Goal: Task Accomplishment & Management: Complete application form

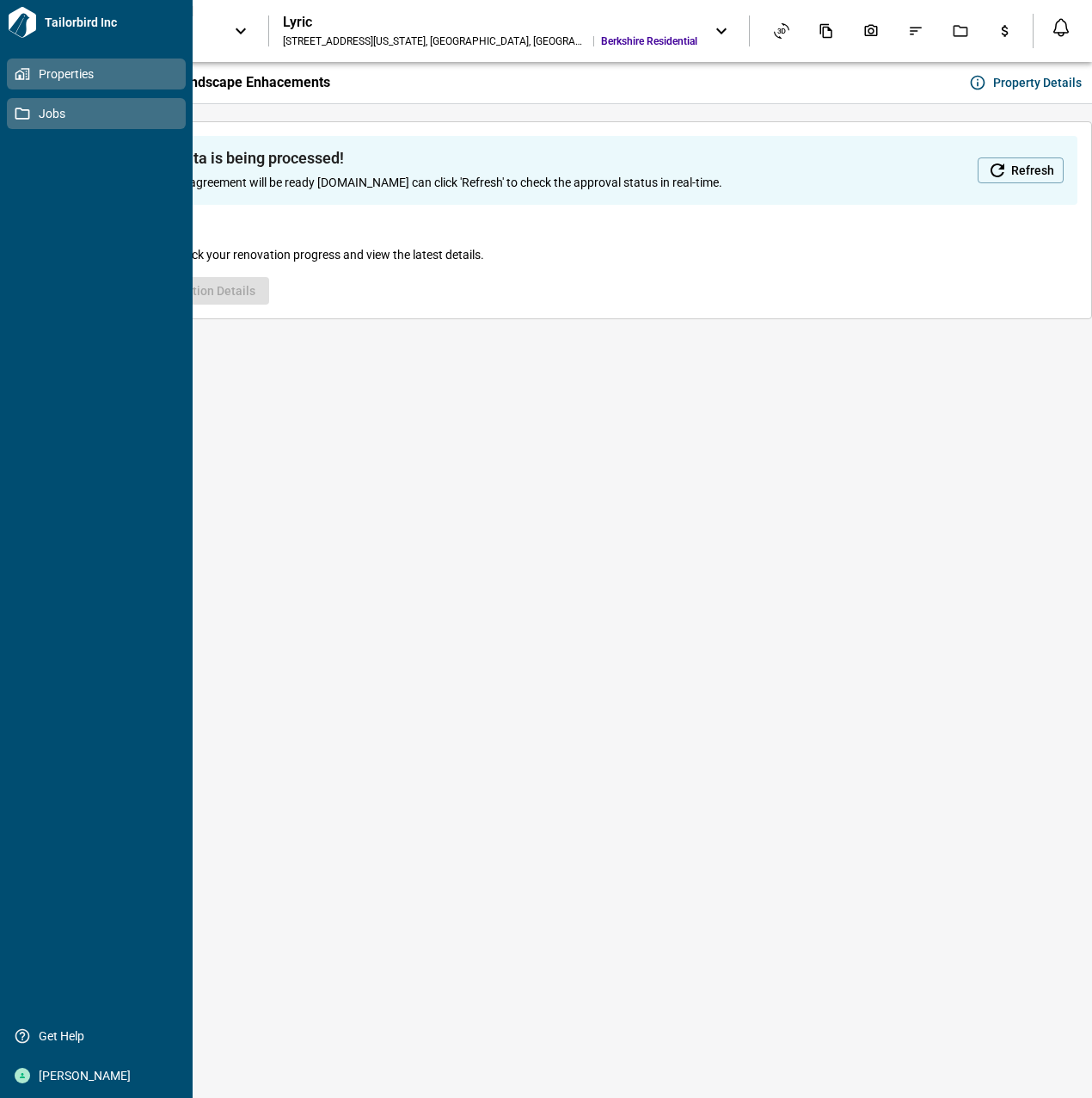
click at [27, 114] on icon at bounding box center [22, 113] width 16 height 16
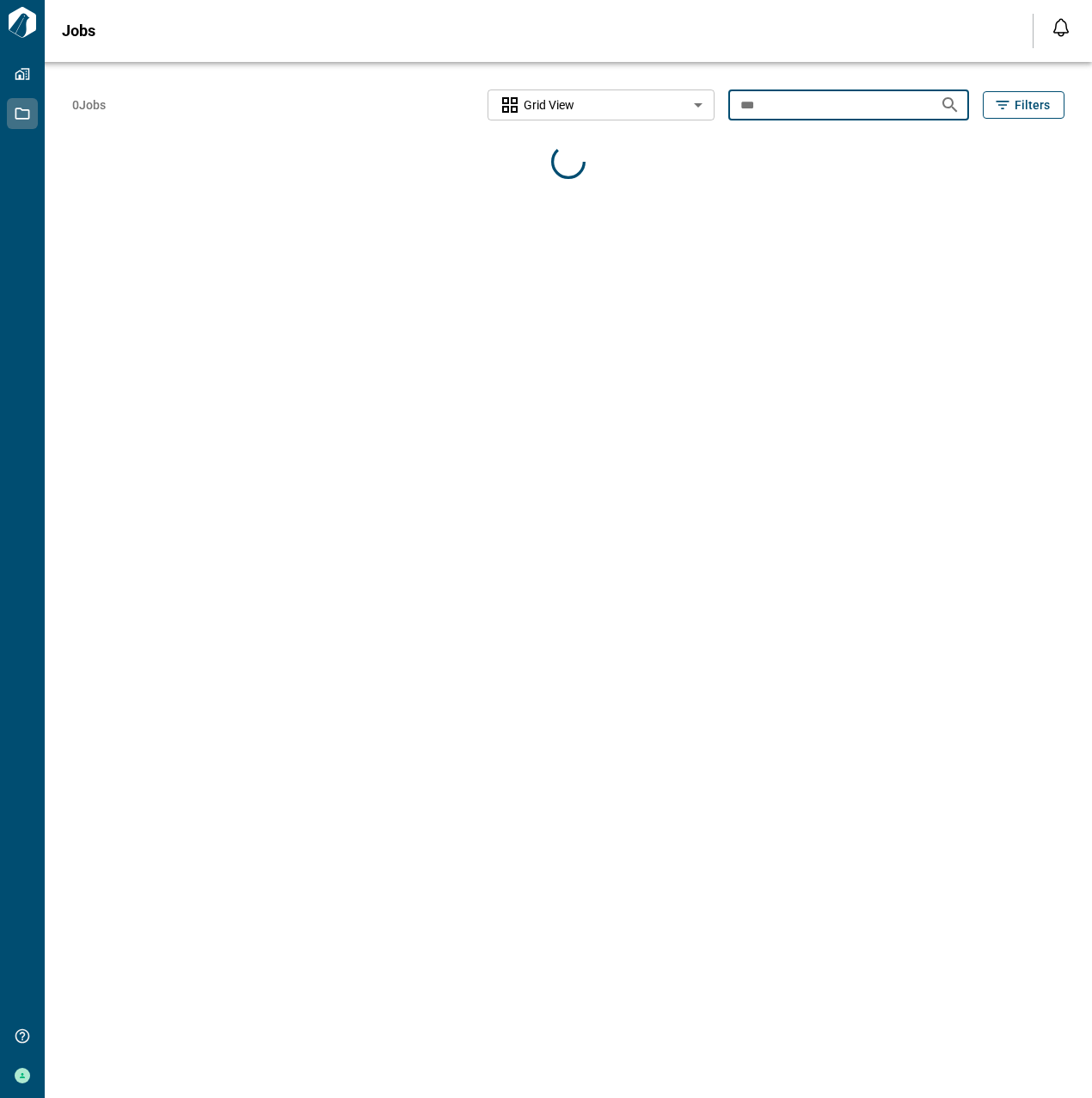
click at [809, 114] on input "***" at bounding box center [827, 105] width 198 height 32
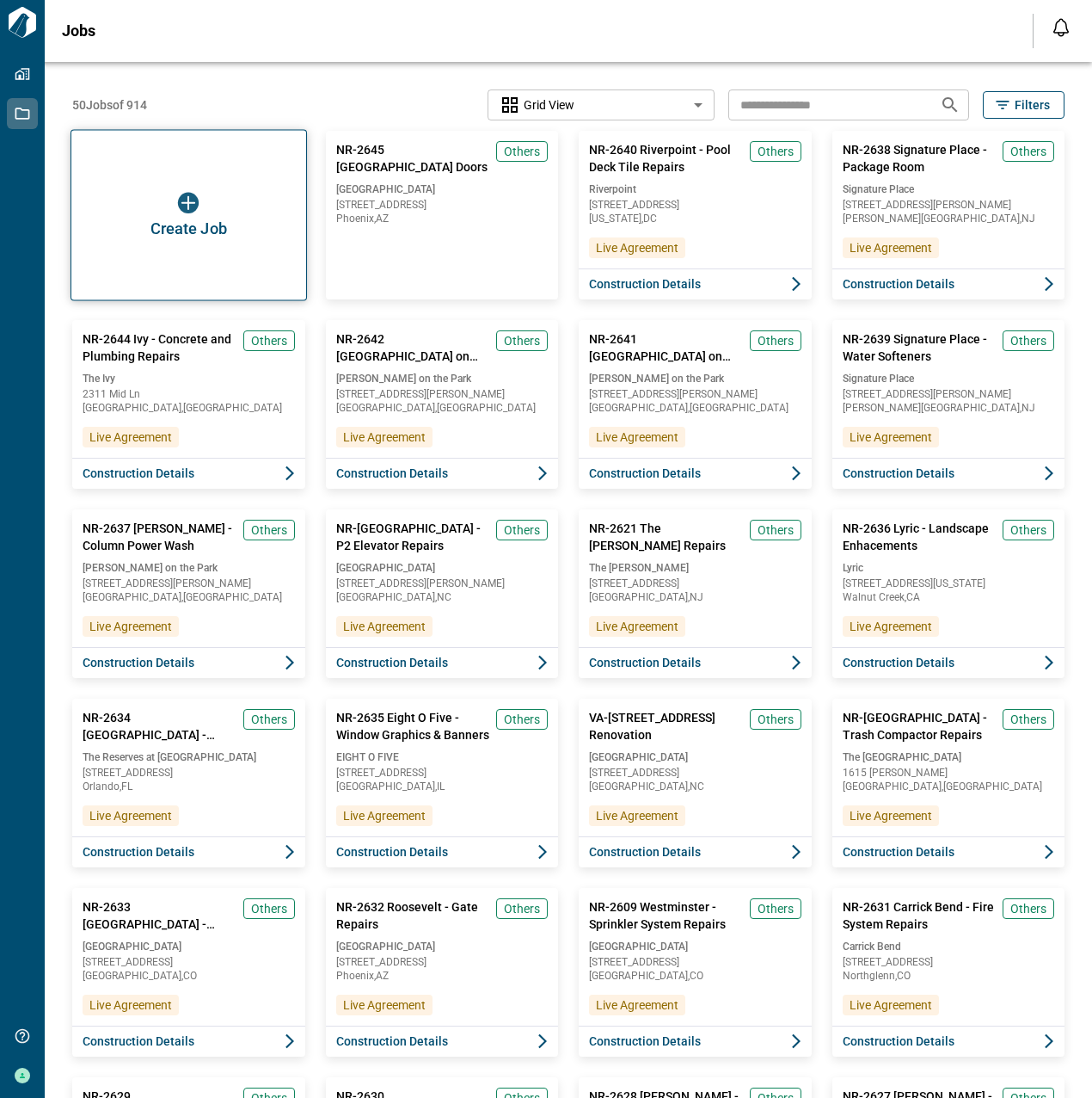
click at [197, 227] on span "Create Job" at bounding box center [188, 228] width 76 height 17
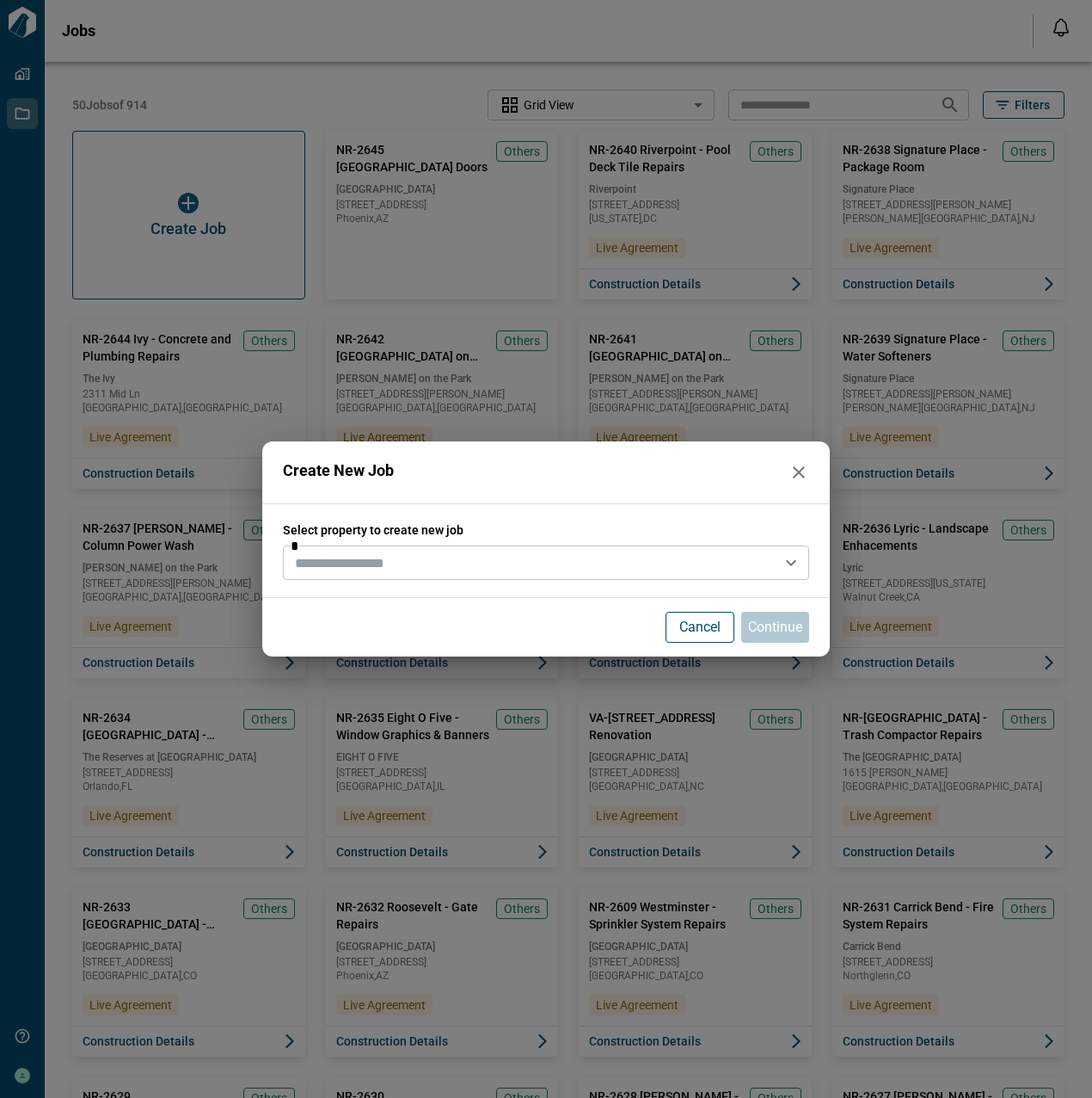
click at [395, 556] on input "text" at bounding box center [532, 562] width 488 height 24
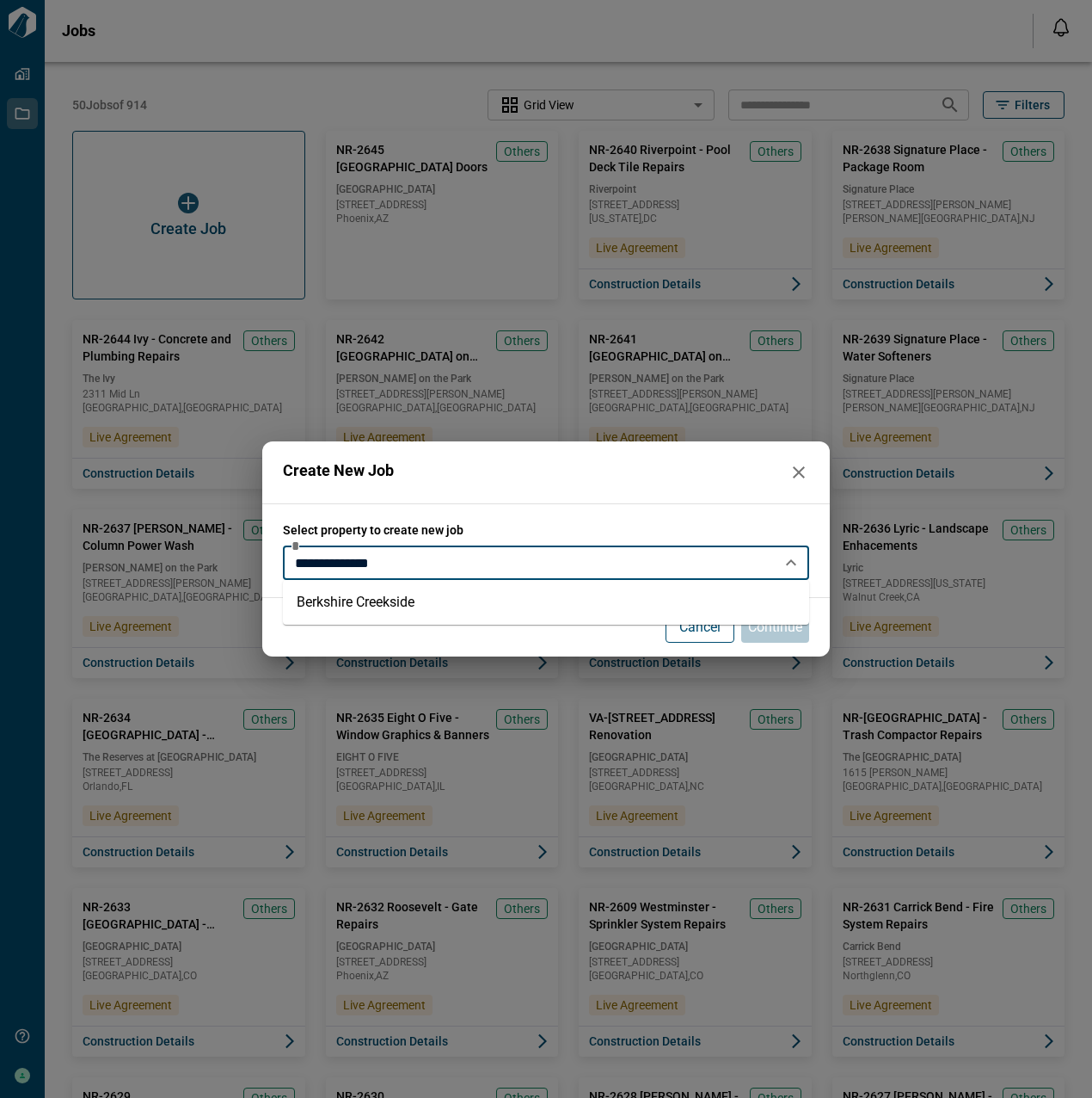
click at [378, 603] on li "Berkshire Creekside" at bounding box center [546, 603] width 526 height 31
type input "**********"
click at [780, 627] on p "Continue" at bounding box center [775, 627] width 54 height 21
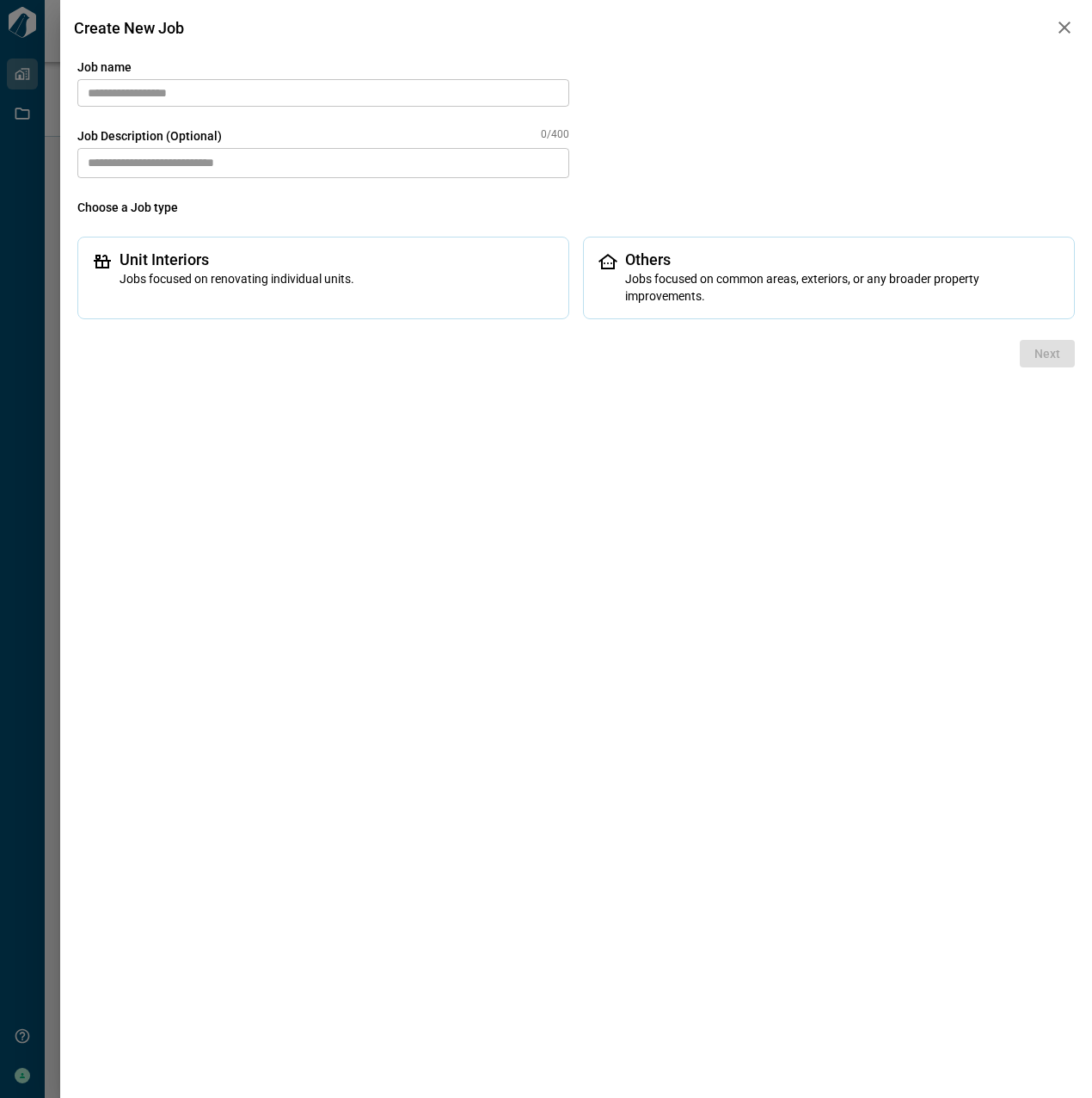
type input "****"
click at [272, 85] on input "text" at bounding box center [323, 93] width 491 height 28
click at [289, 93] on input "**********" at bounding box center [323, 93] width 491 height 28
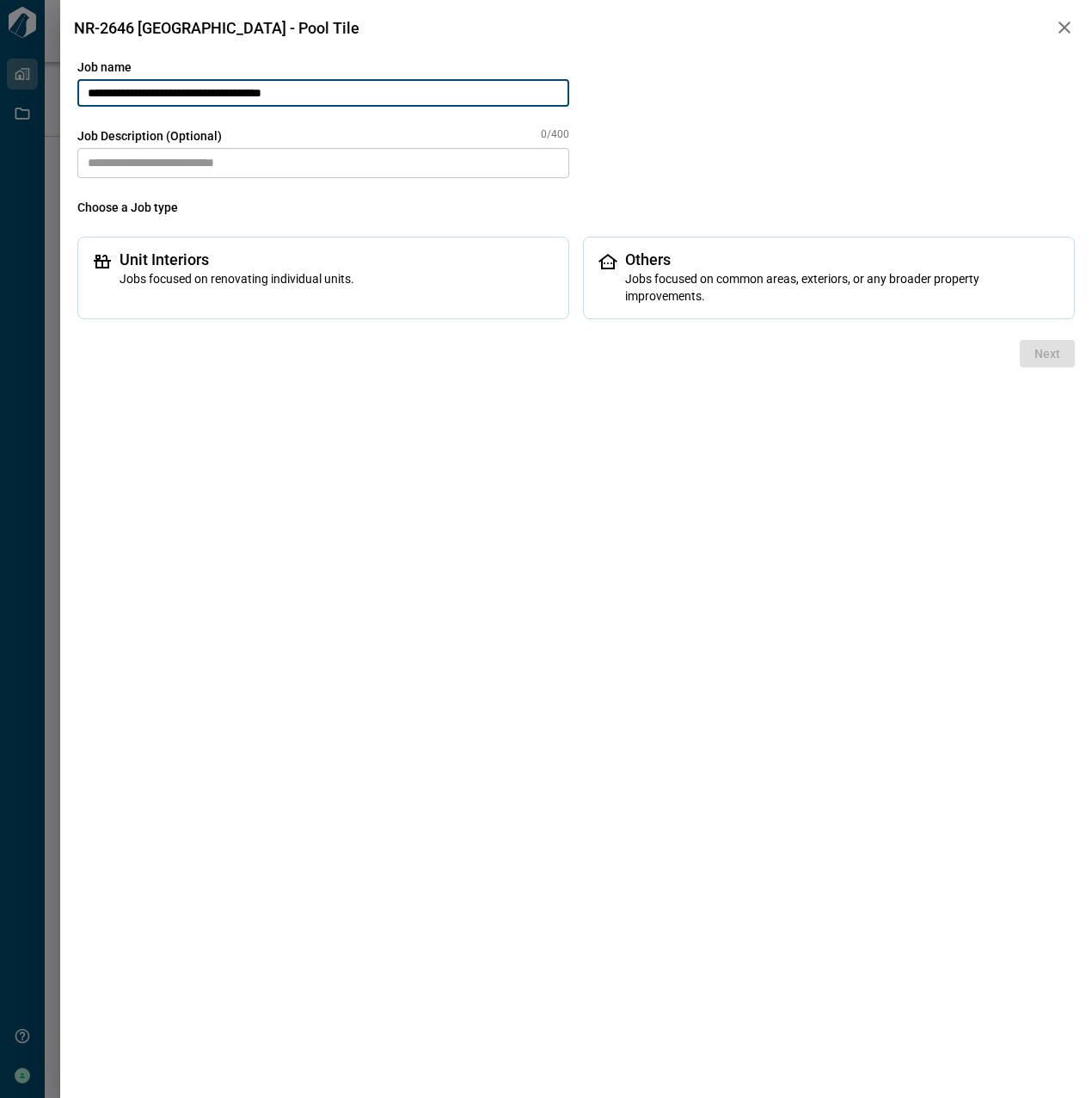
click at [289, 93] on input "**********" at bounding box center [323, 93] width 491 height 28
type input "**********"
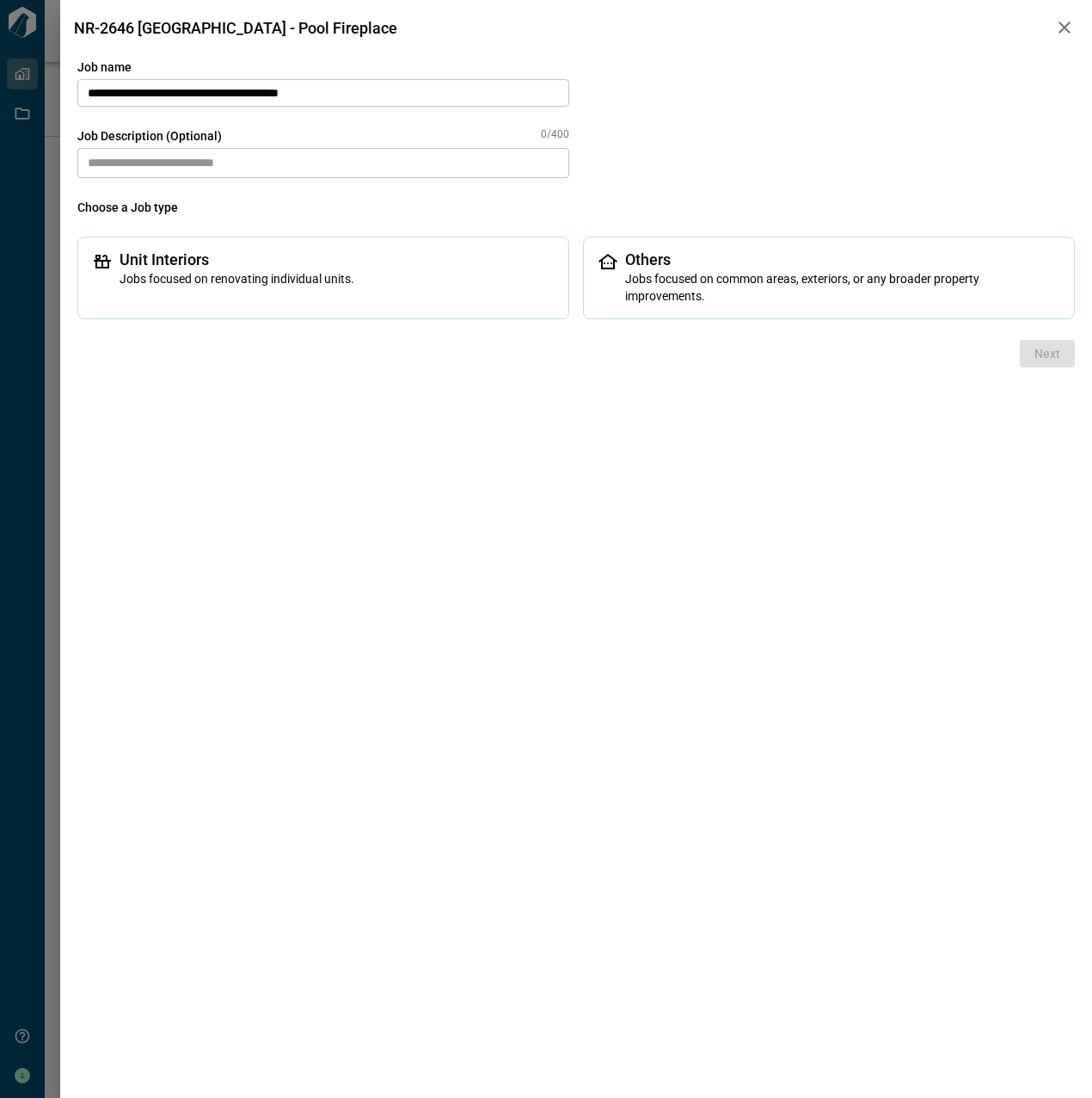
click at [268, 172] on textarea at bounding box center [323, 162] width 491 height 30
paste textarea "**********"
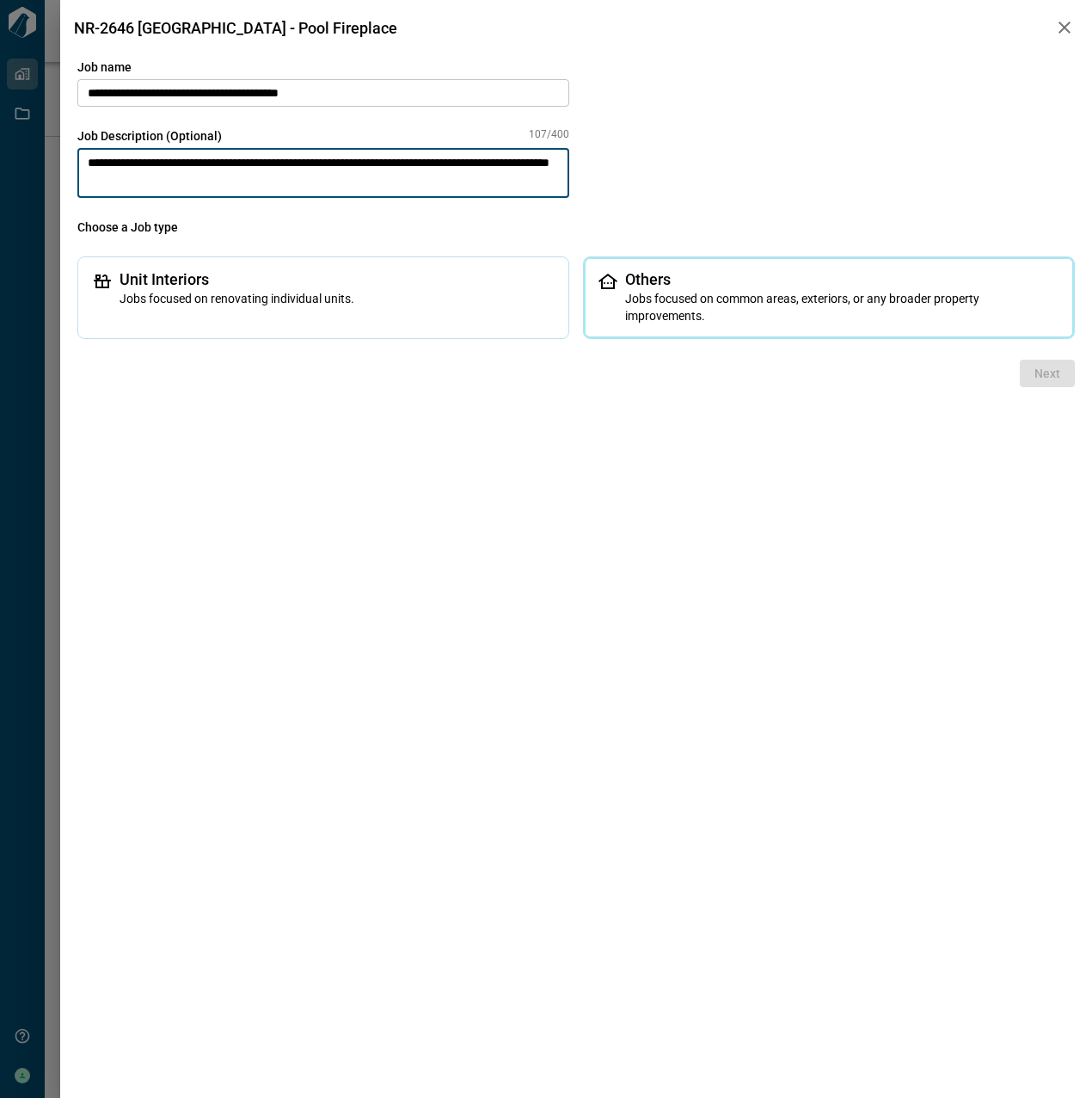
type textarea "**********"
click at [690, 262] on div "Others Jobs focused on common areas, exteriors, or any broader property improve…" at bounding box center [829, 297] width 491 height 83
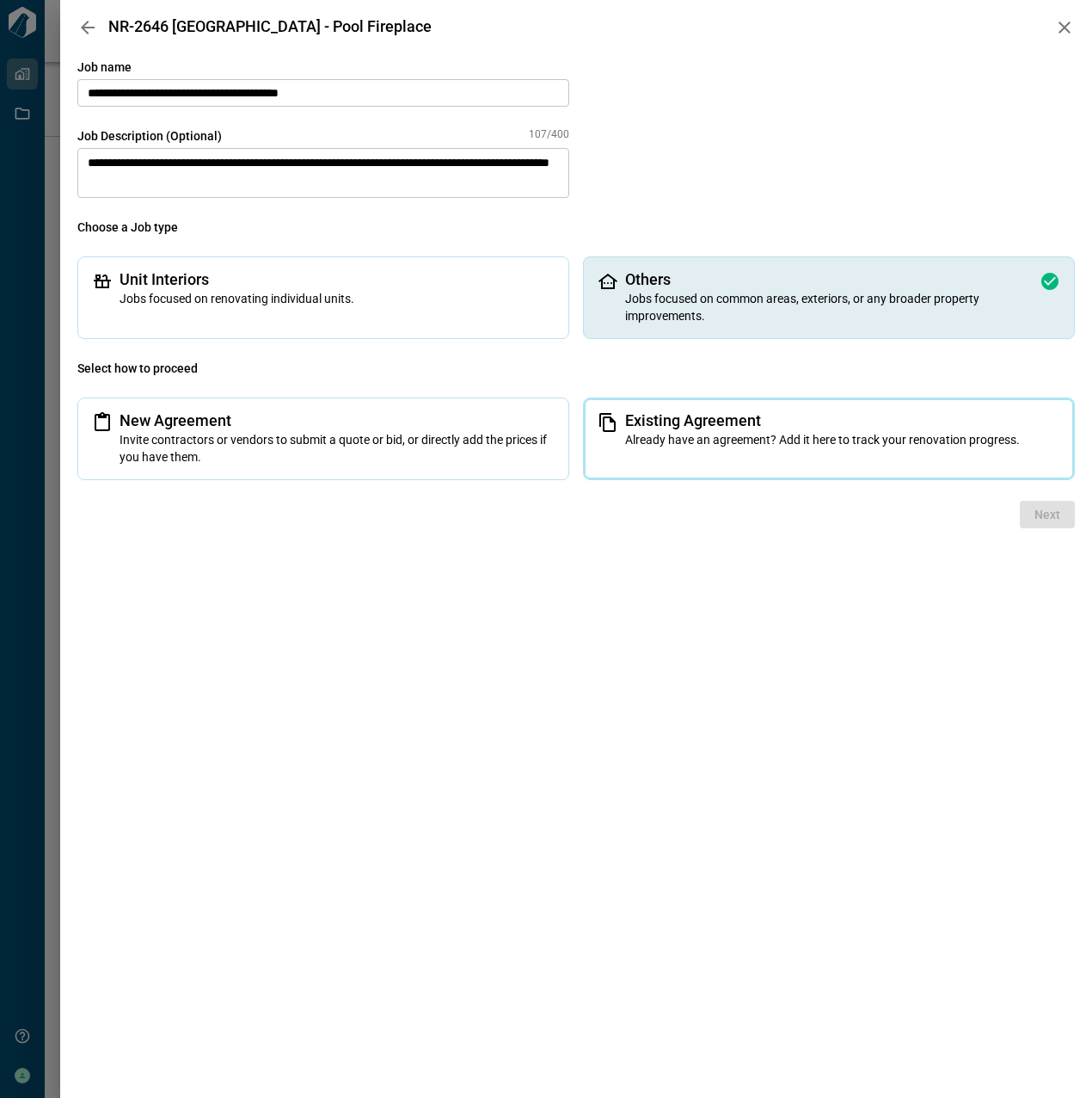
click at [767, 434] on span "Already have an agreement? Add it here to track your renovation progress." at bounding box center [843, 439] width 436 height 17
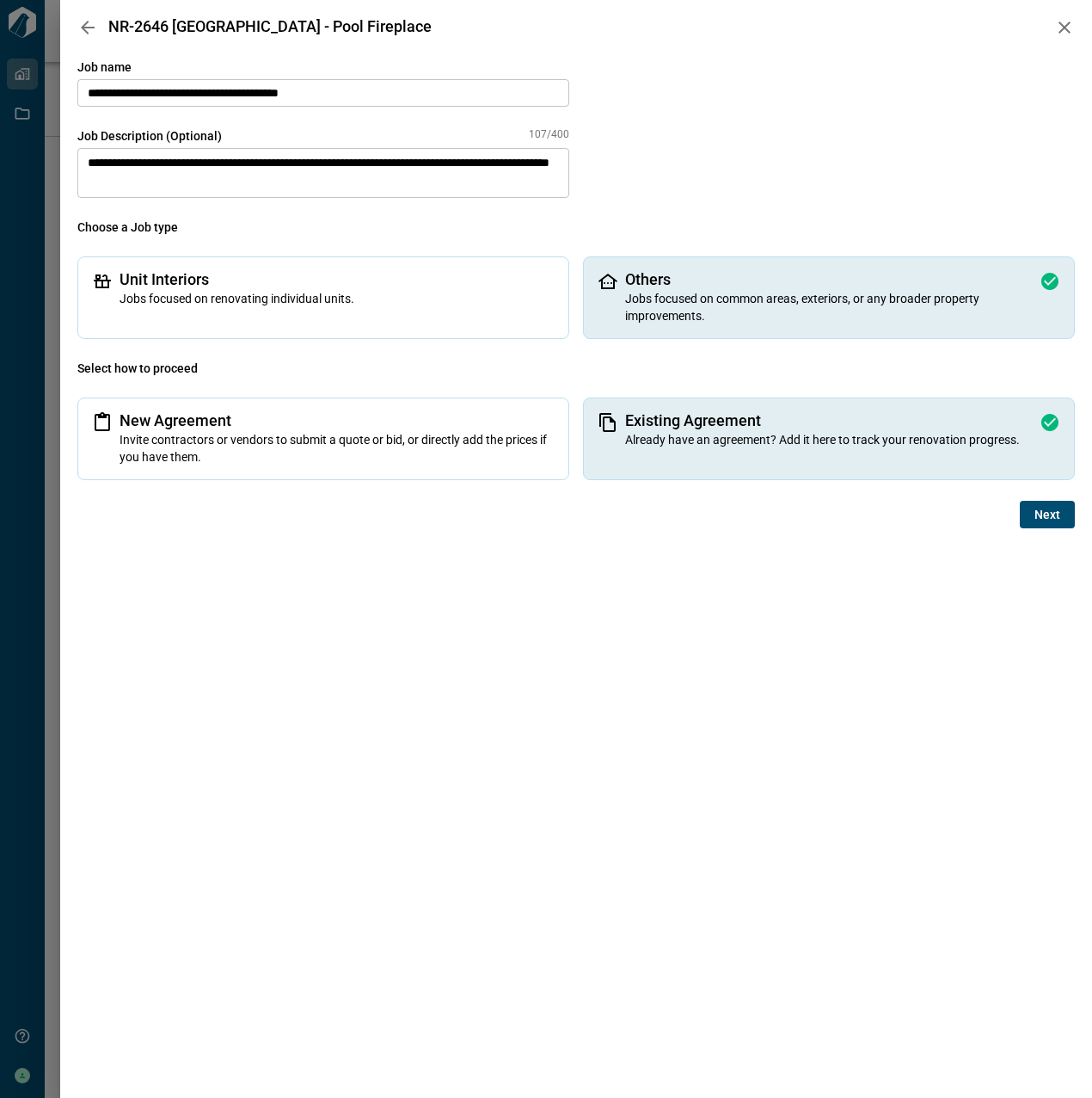
click at [1050, 521] on span "Next" at bounding box center [1047, 514] width 26 height 17
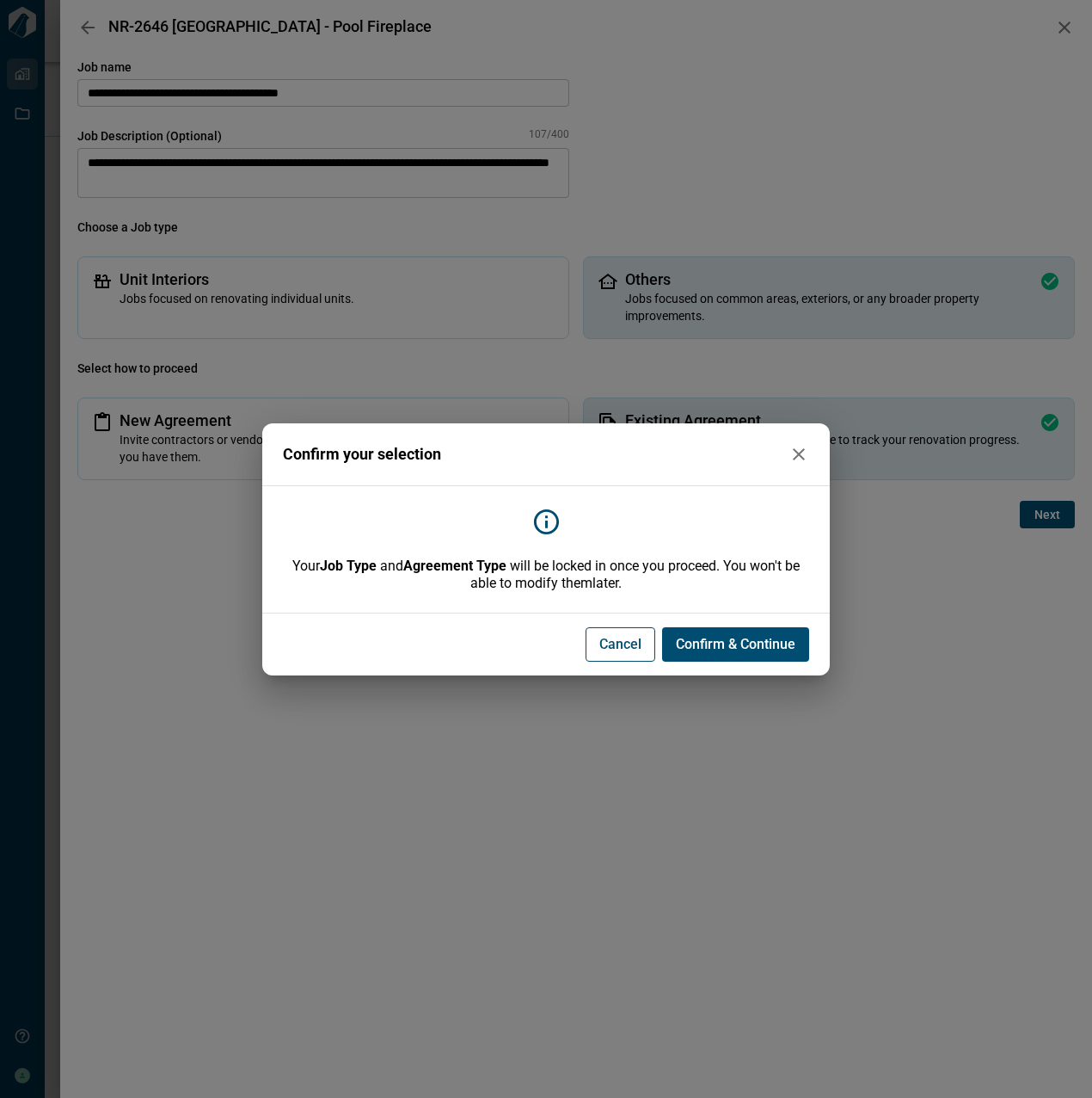
click at [751, 632] on button "Confirm & Continue" at bounding box center [735, 645] width 147 height 35
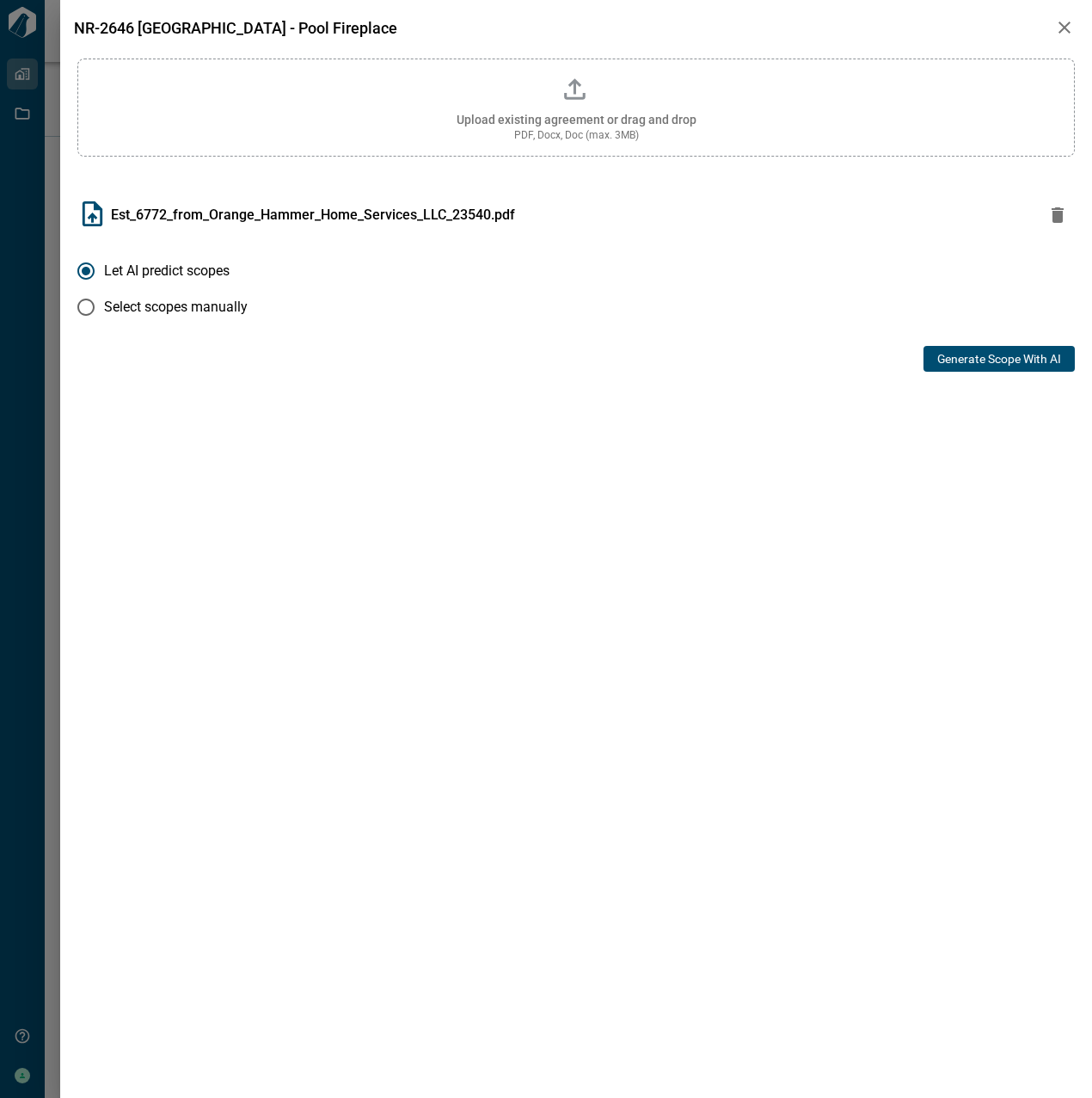
click at [1009, 352] on button "Generate Scope with AI" at bounding box center [998, 359] width 151 height 26
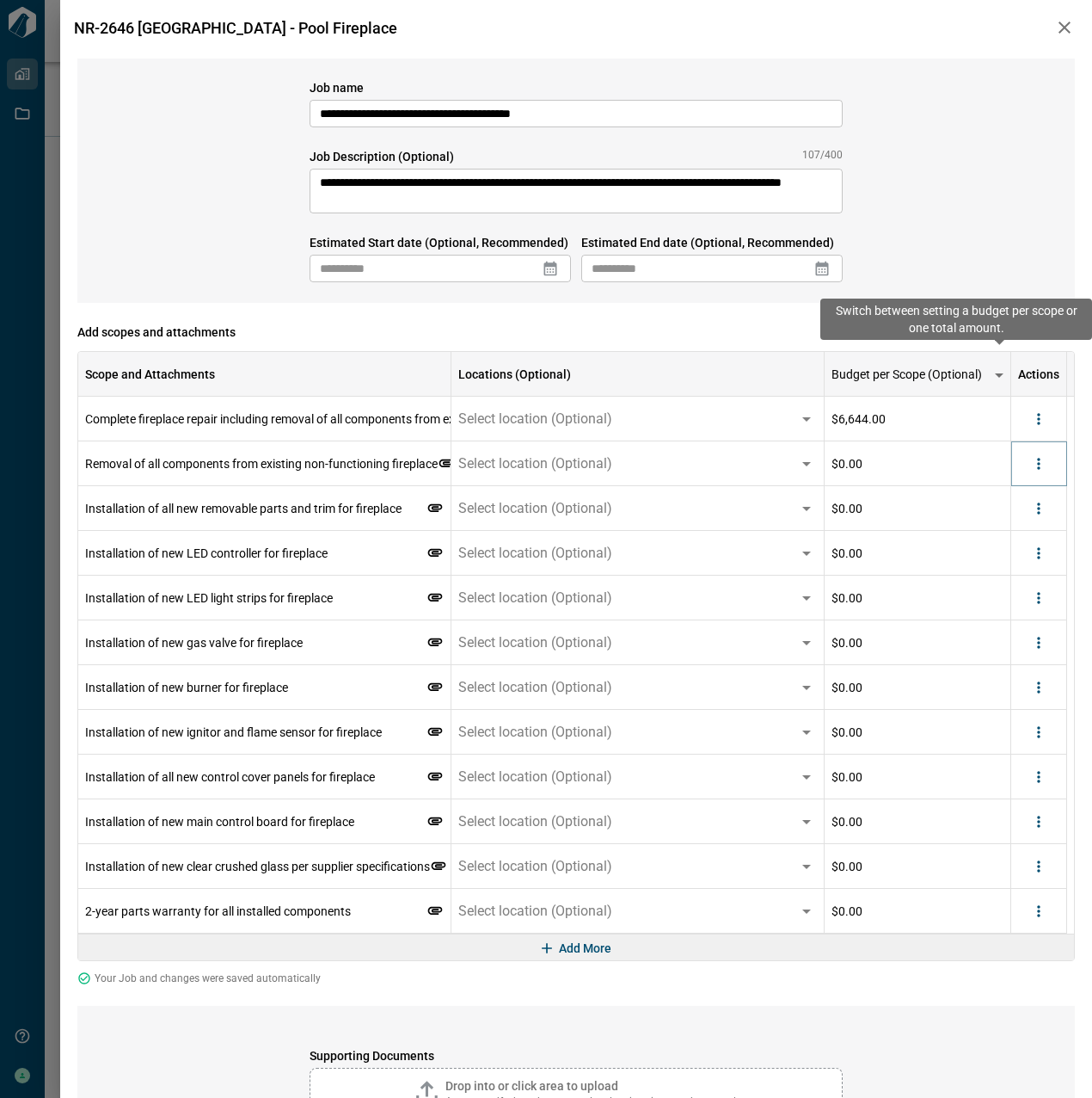
click at [1028, 472] on div at bounding box center [1039, 463] width 26 height 26
click at [1033, 464] on icon "more" at bounding box center [1039, 463] width 17 height 17
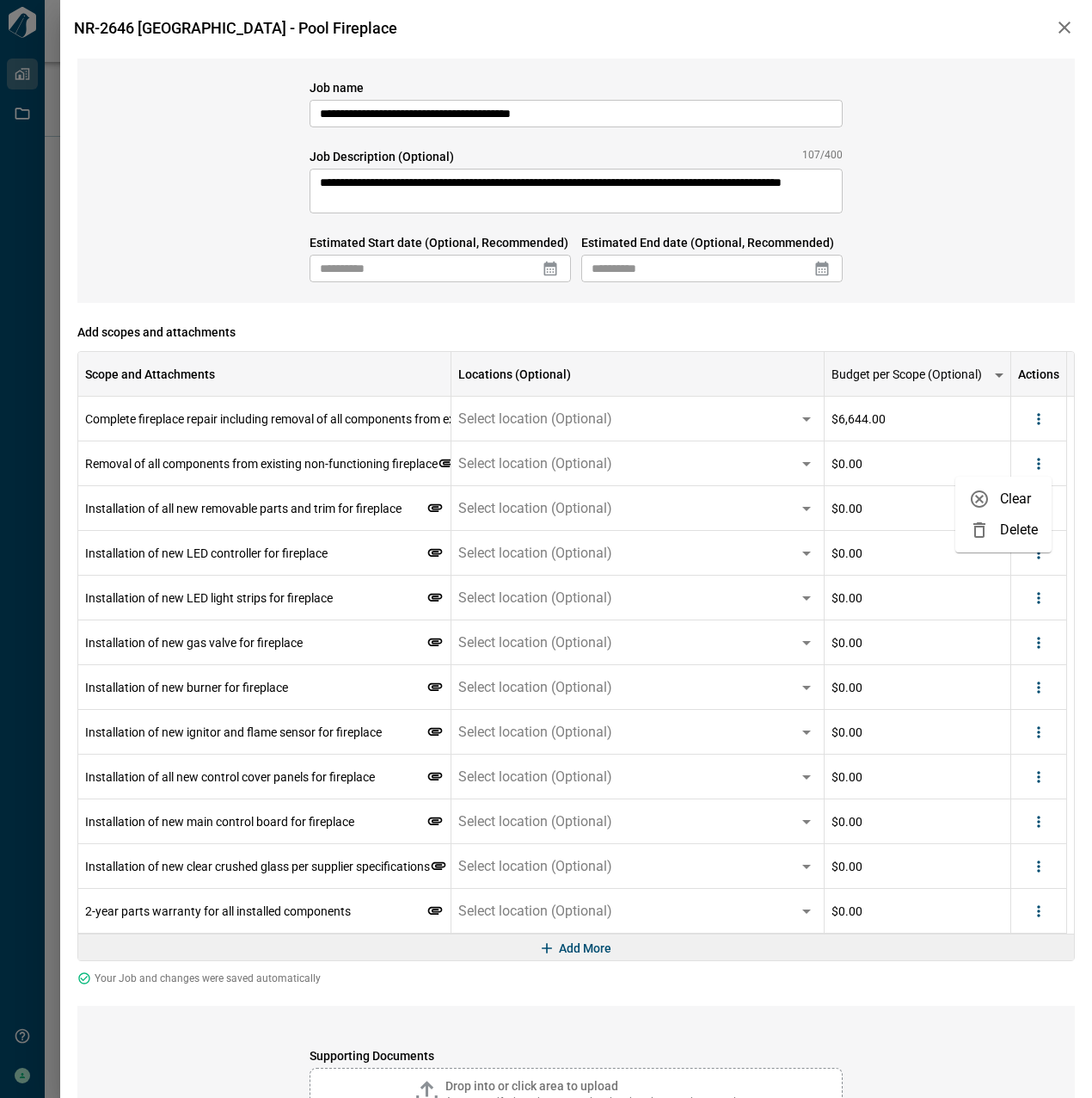
drag, startPoint x: 985, startPoint y: 523, endPoint x: 1030, endPoint y: 470, distance: 69.5
click at [986, 523] on icon at bounding box center [979, 529] width 21 height 21
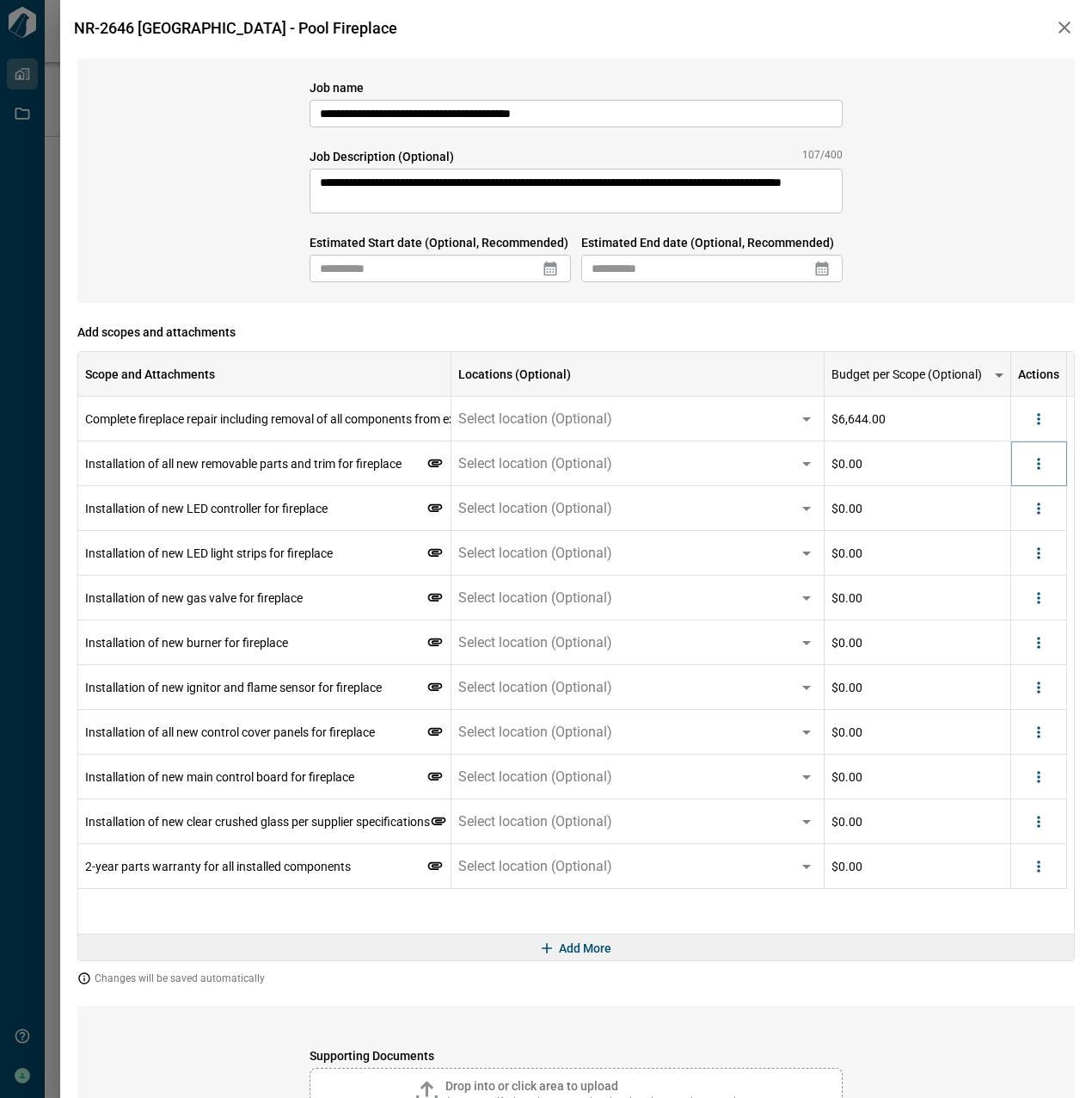
click at [1038, 465] on icon "more" at bounding box center [1039, 463] width 17 height 17
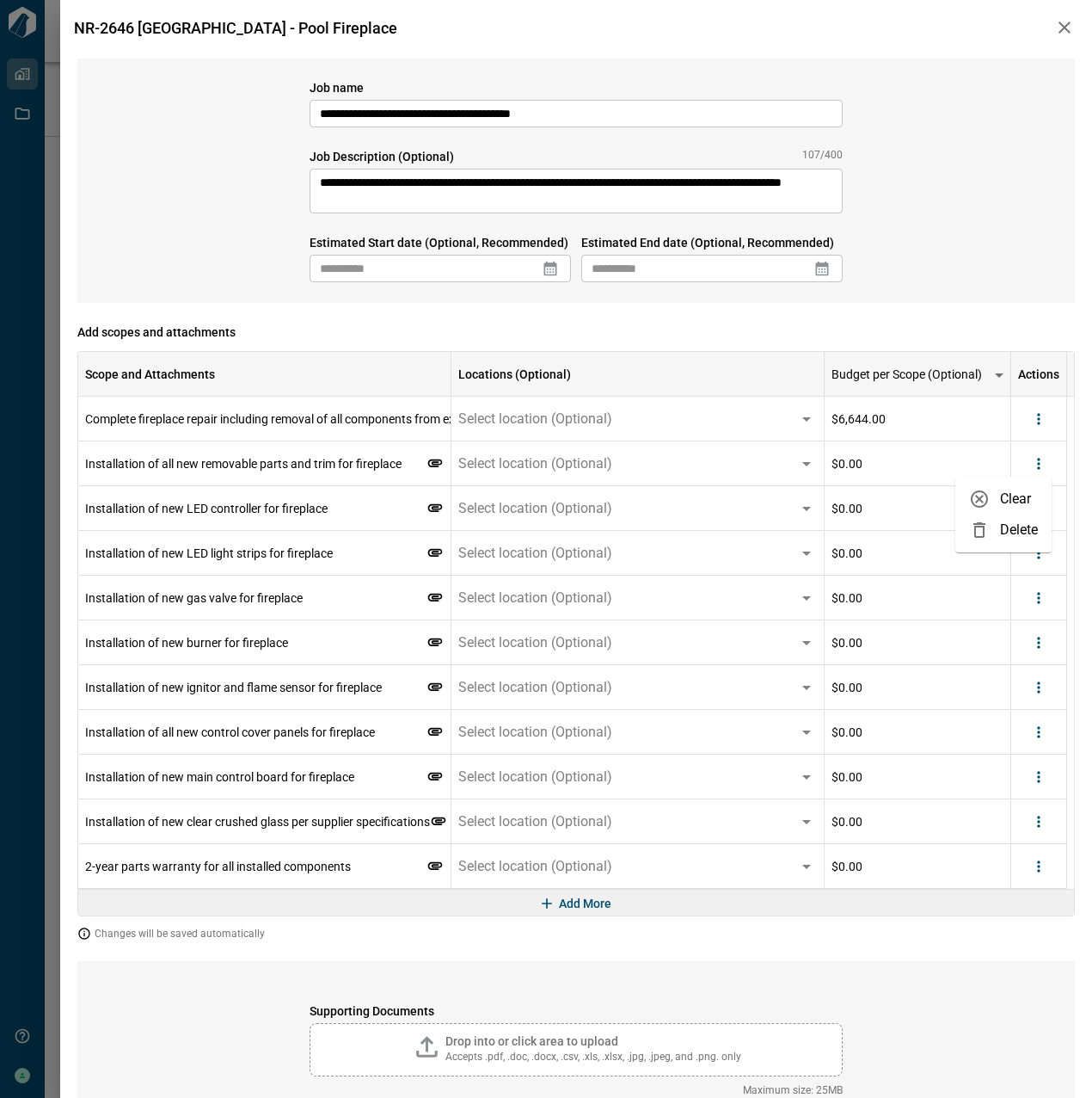
click at [1008, 524] on li "Delete" at bounding box center [1003, 530] width 96 height 31
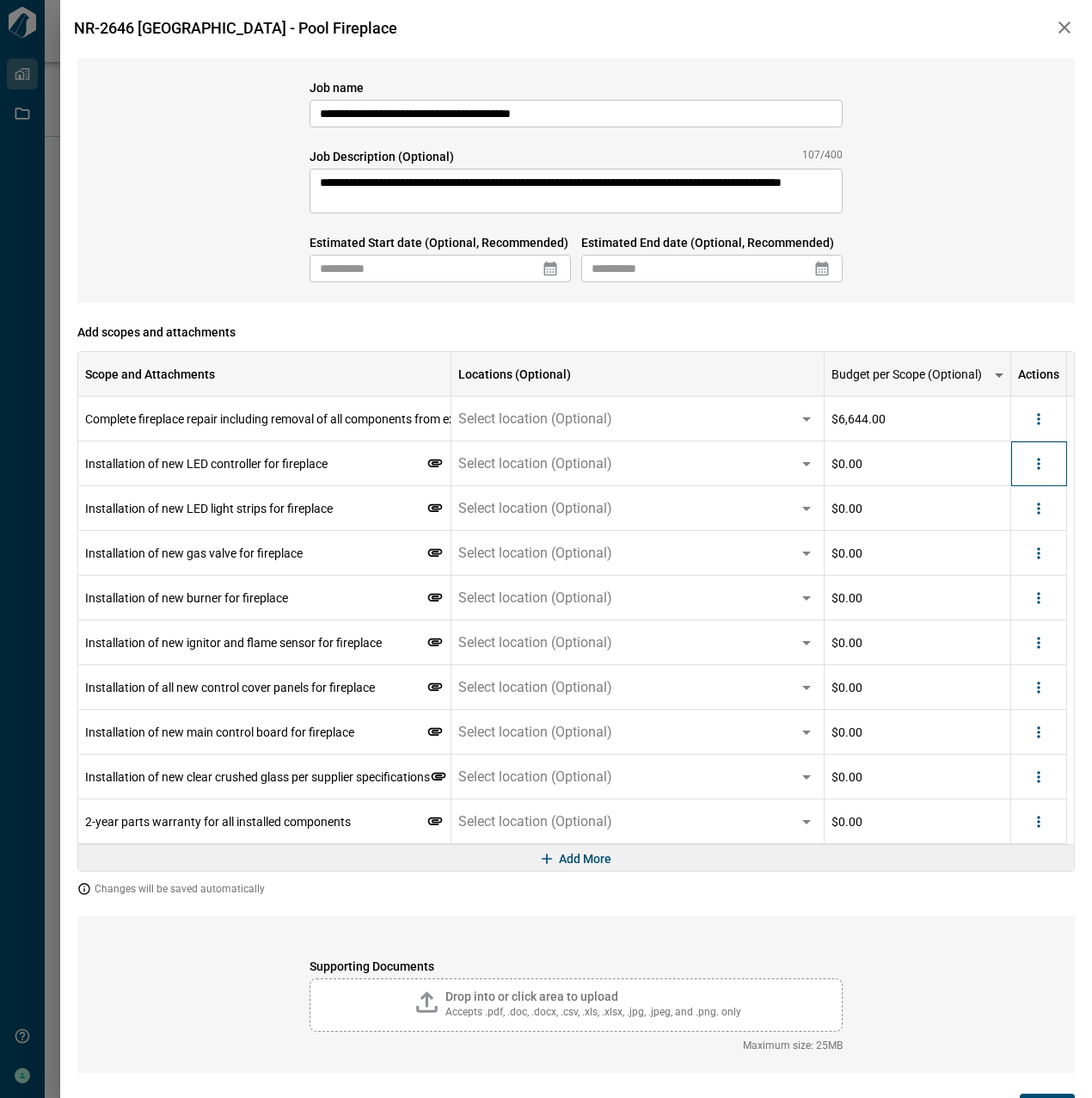
click at [1052, 472] on div at bounding box center [1039, 463] width 56 height 45
click at [1035, 468] on icon "more" at bounding box center [1039, 463] width 17 height 17
click at [1013, 534] on li "Delete" at bounding box center [1003, 530] width 96 height 31
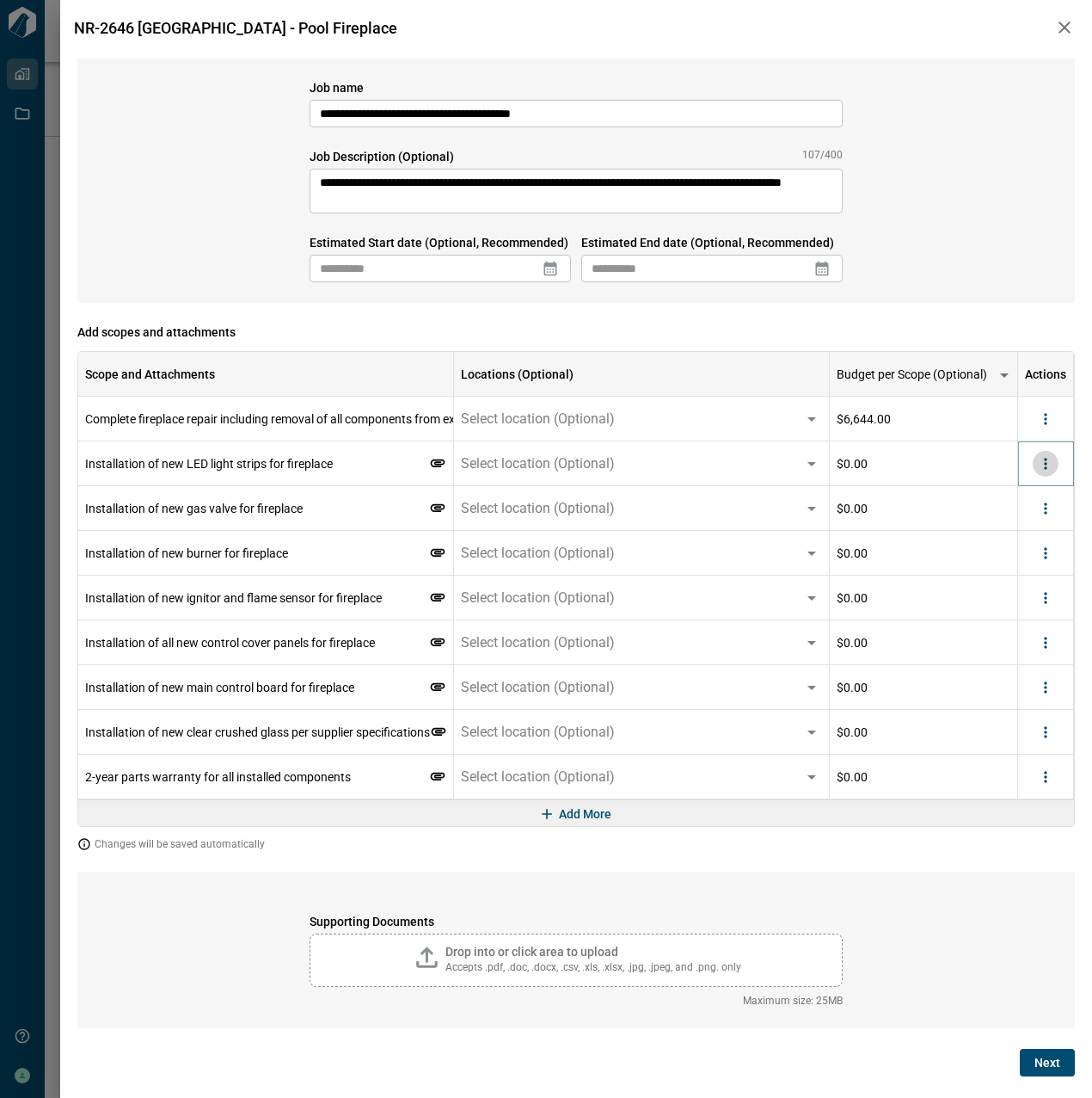
click at [1042, 474] on button "more" at bounding box center [1045, 463] width 26 height 26
click at [1035, 532] on li "Delete" at bounding box center [1009, 530] width 96 height 31
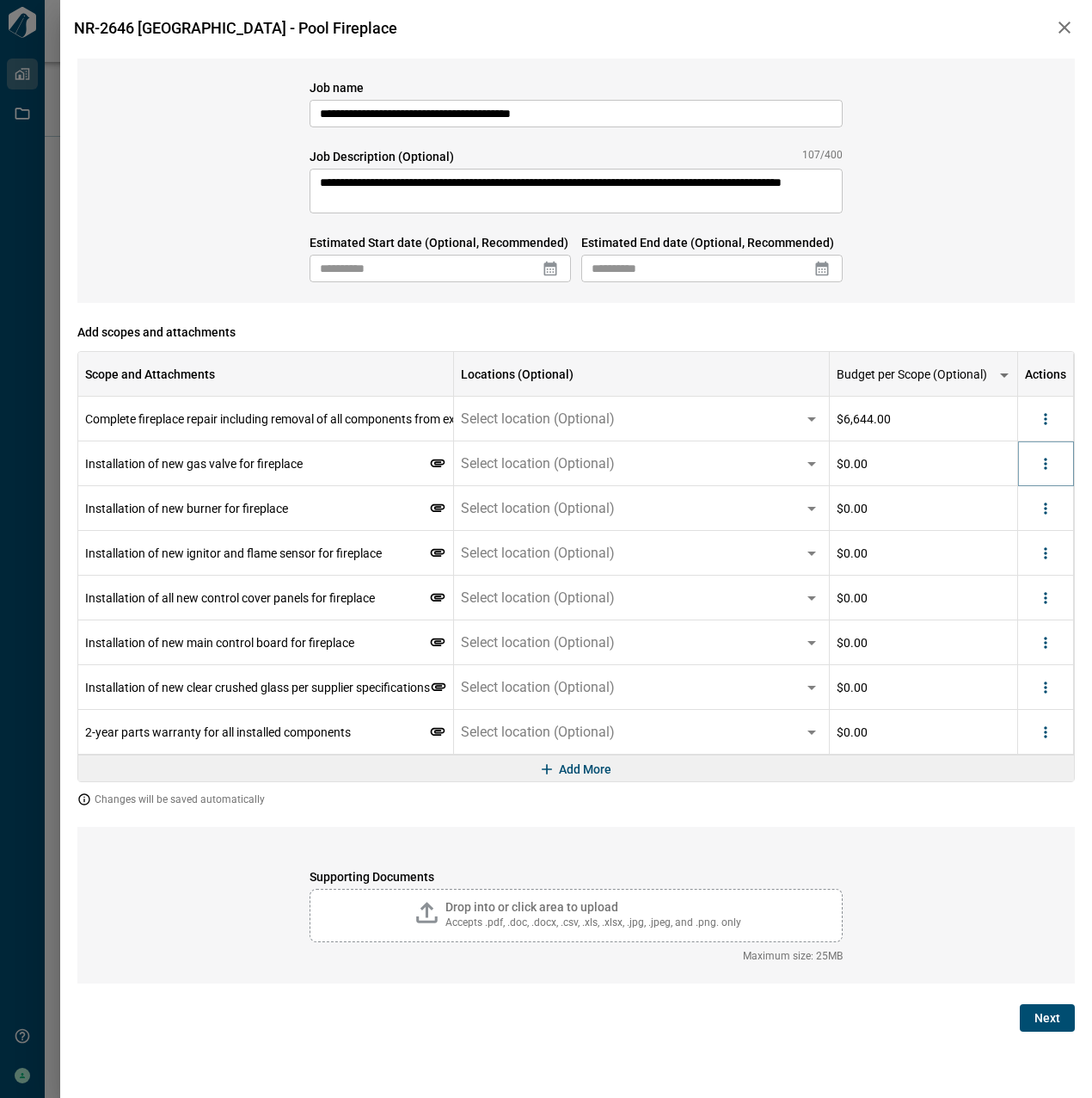
click at [1049, 466] on icon "more" at bounding box center [1045, 463] width 17 height 17
click at [1034, 528] on li "Delete" at bounding box center [1009, 530] width 96 height 31
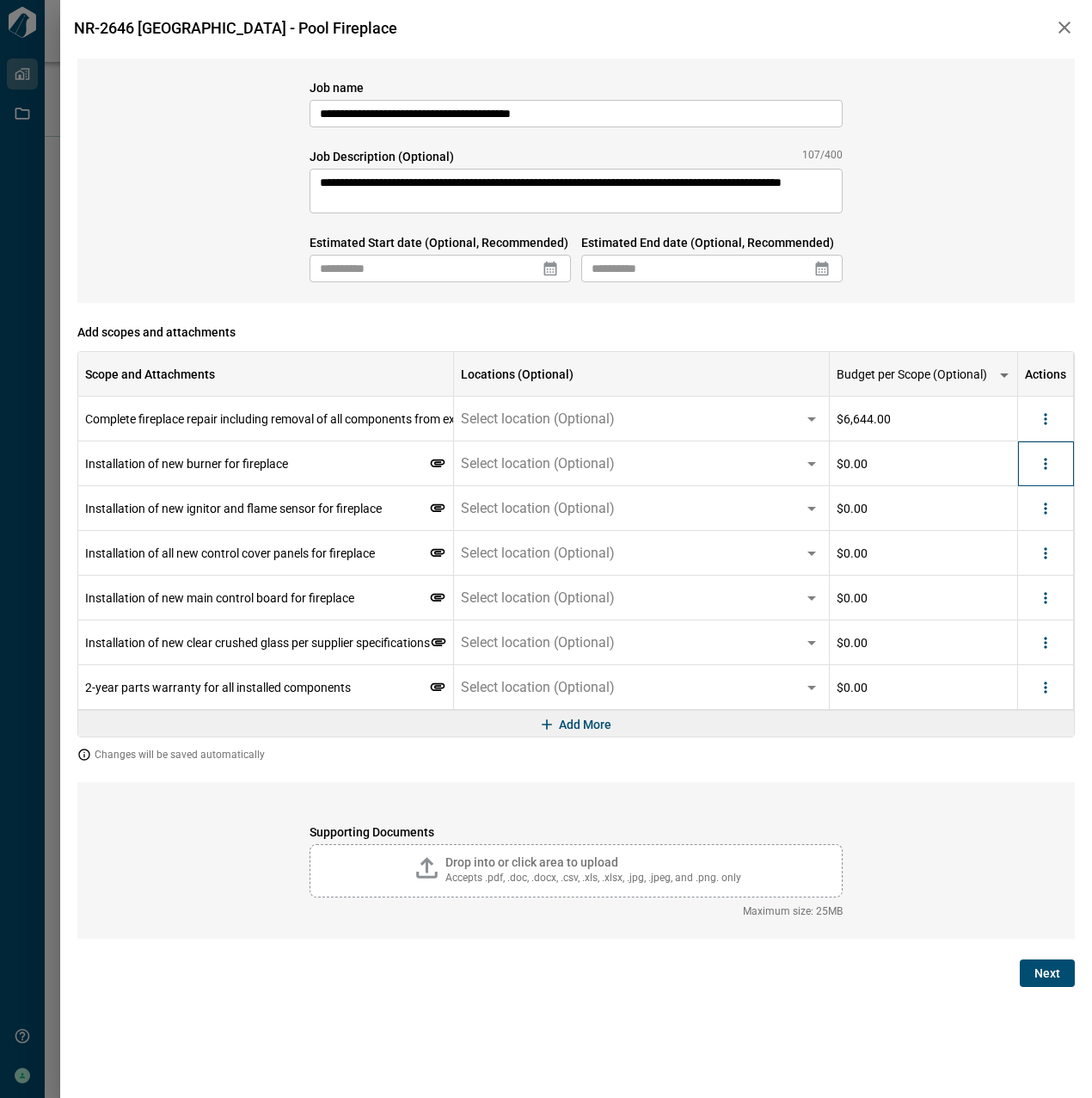
click at [1051, 478] on div at bounding box center [1045, 463] width 56 height 45
click at [1049, 472] on button "more" at bounding box center [1045, 463] width 26 height 26
click at [1020, 538] on li "Delete" at bounding box center [1009, 530] width 96 height 31
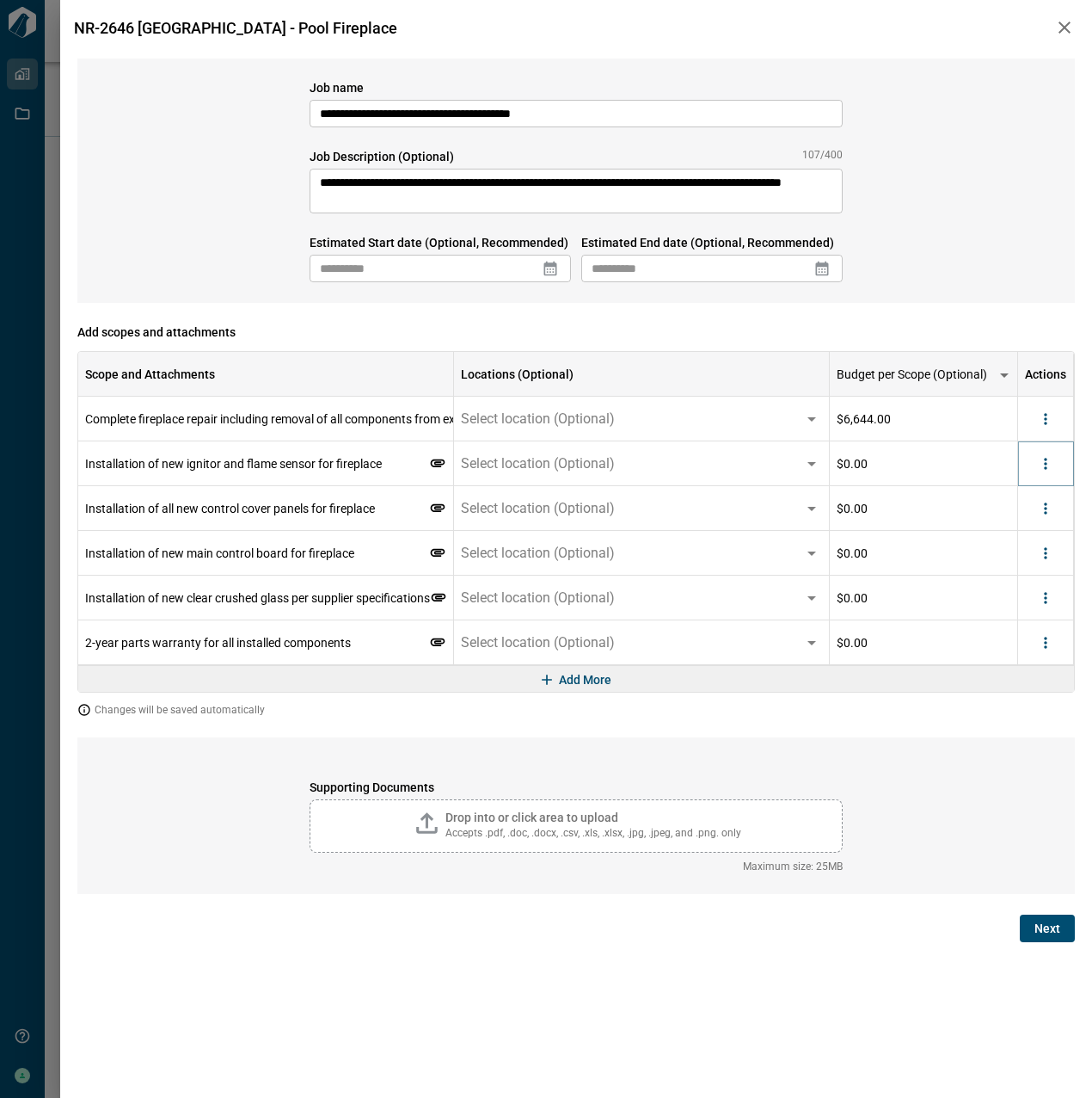
click at [1057, 462] on button "more" at bounding box center [1045, 463] width 26 height 26
click at [1019, 524] on li "Delete" at bounding box center [1009, 530] width 96 height 31
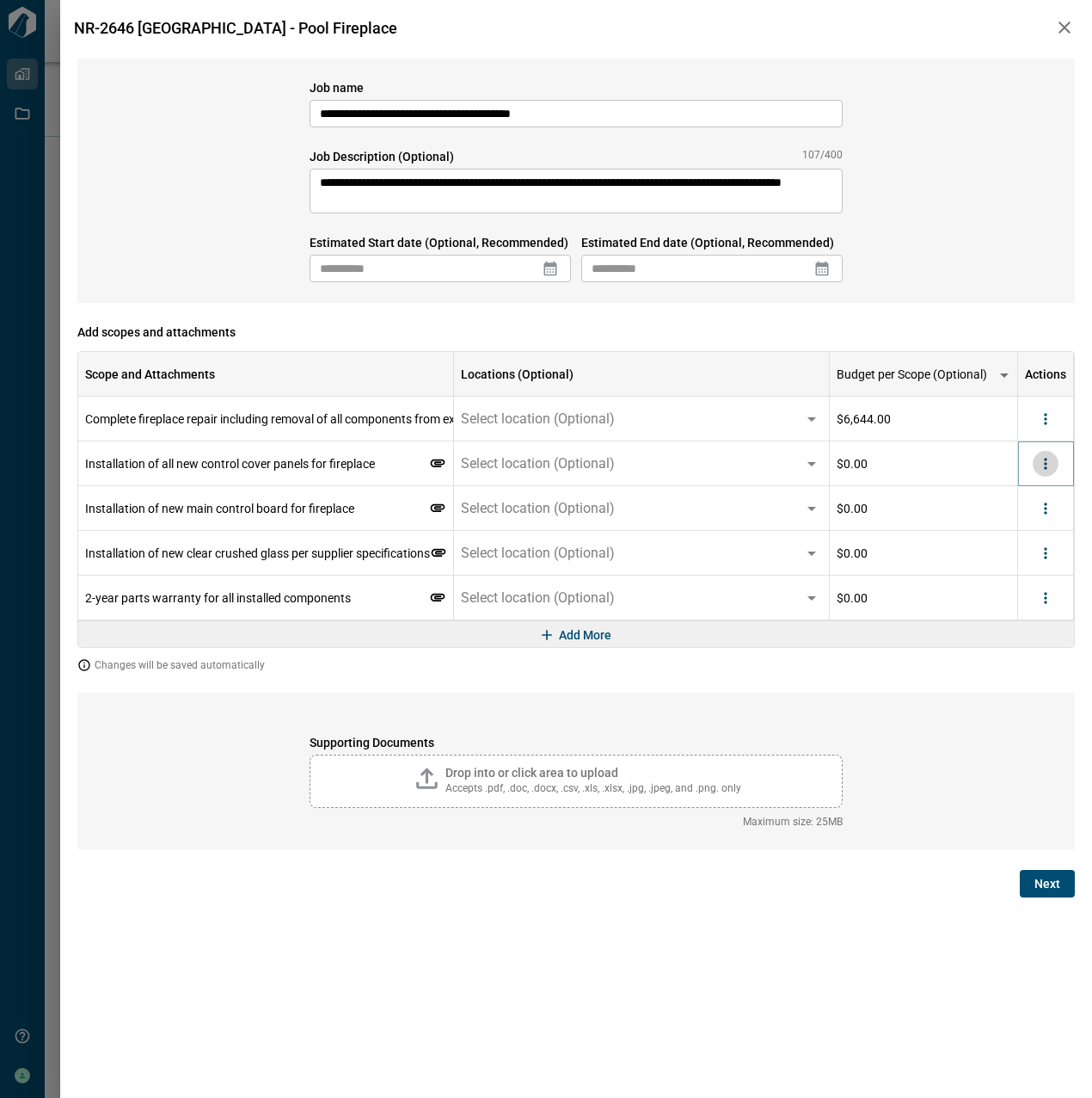
click at [1048, 464] on icon "more" at bounding box center [1045, 463] width 17 height 17
click at [1010, 534] on li "Delete" at bounding box center [1009, 530] width 96 height 31
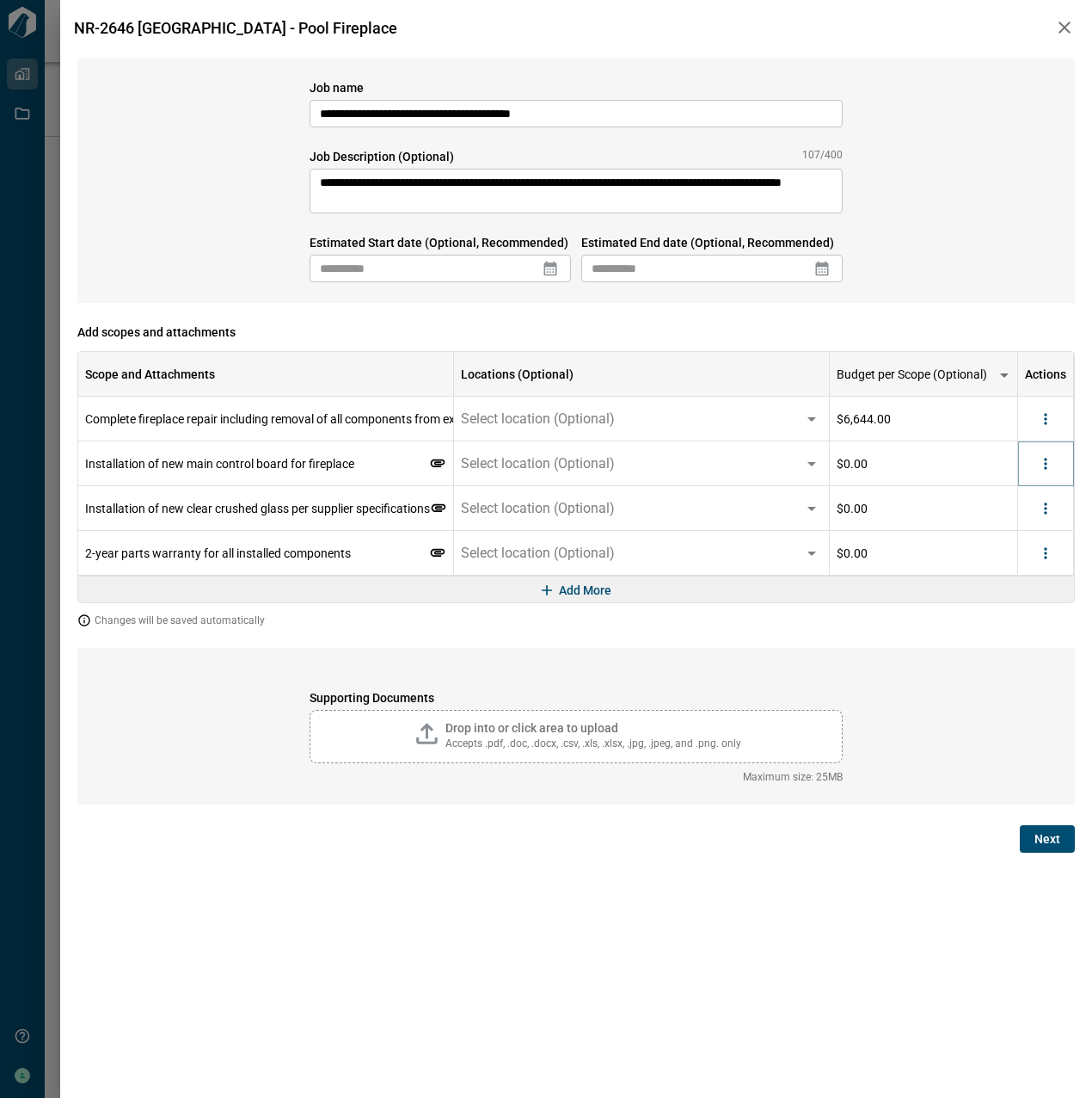
click at [1044, 468] on icon "more" at bounding box center [1045, 463] width 17 height 17
click at [1024, 532] on li "Delete" at bounding box center [1009, 530] width 96 height 31
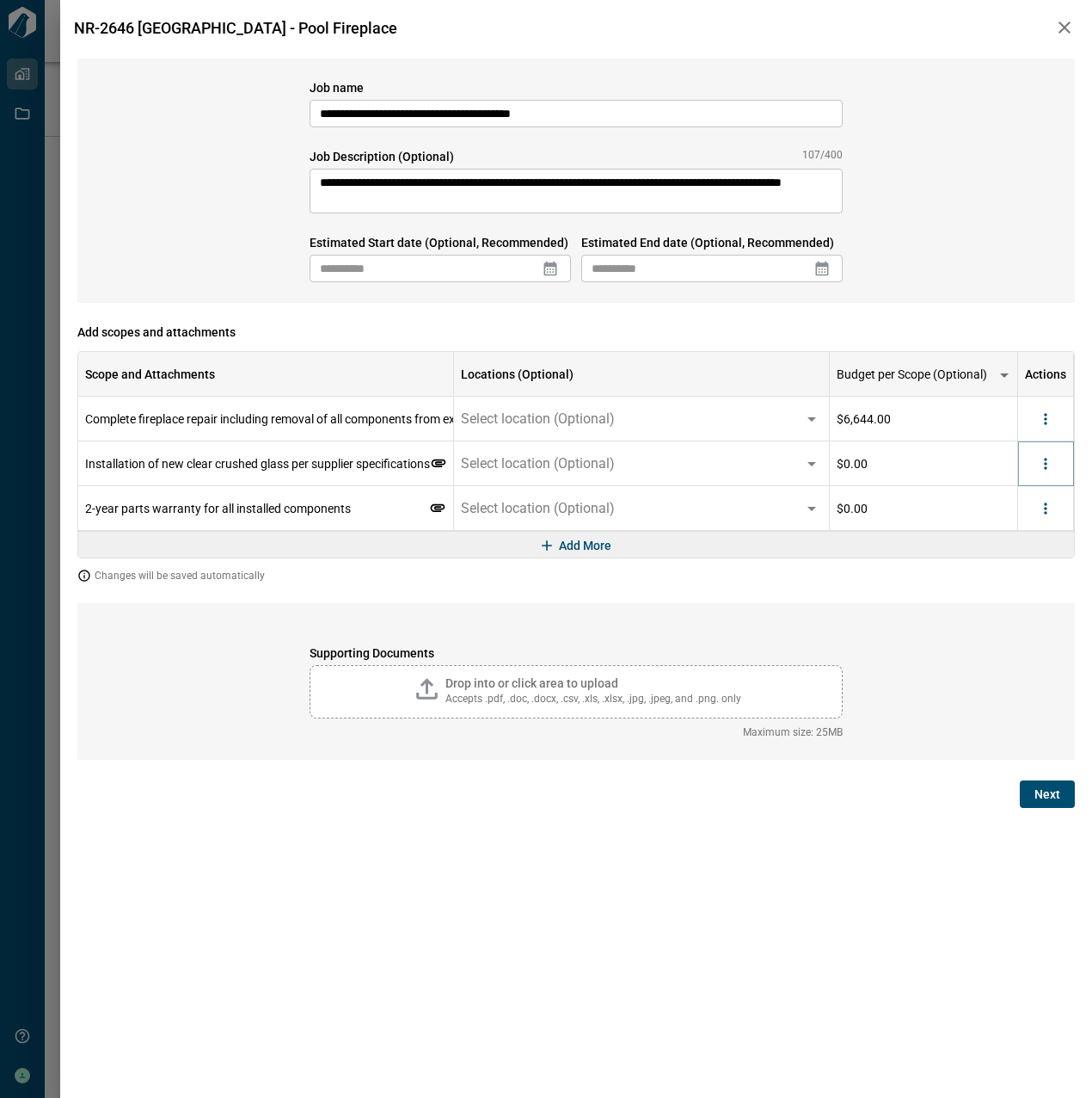
click at [1054, 460] on button "more" at bounding box center [1045, 463] width 26 height 26
click at [1022, 530] on li "Delete" at bounding box center [1009, 530] width 96 height 31
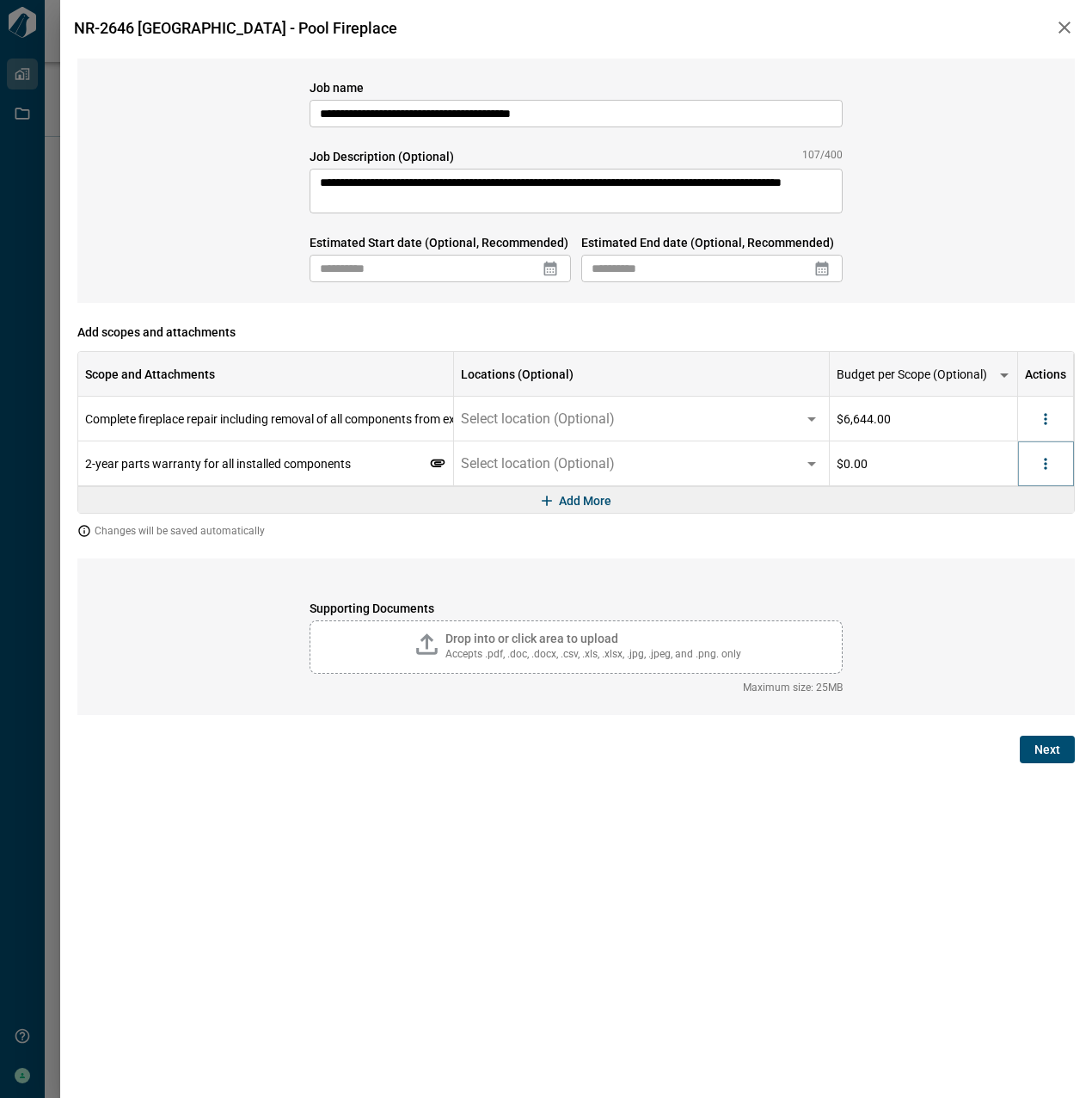
click at [1043, 471] on icon "more" at bounding box center [1045, 463] width 17 height 17
click at [1007, 530] on li "Delete" at bounding box center [1009, 530] width 96 height 31
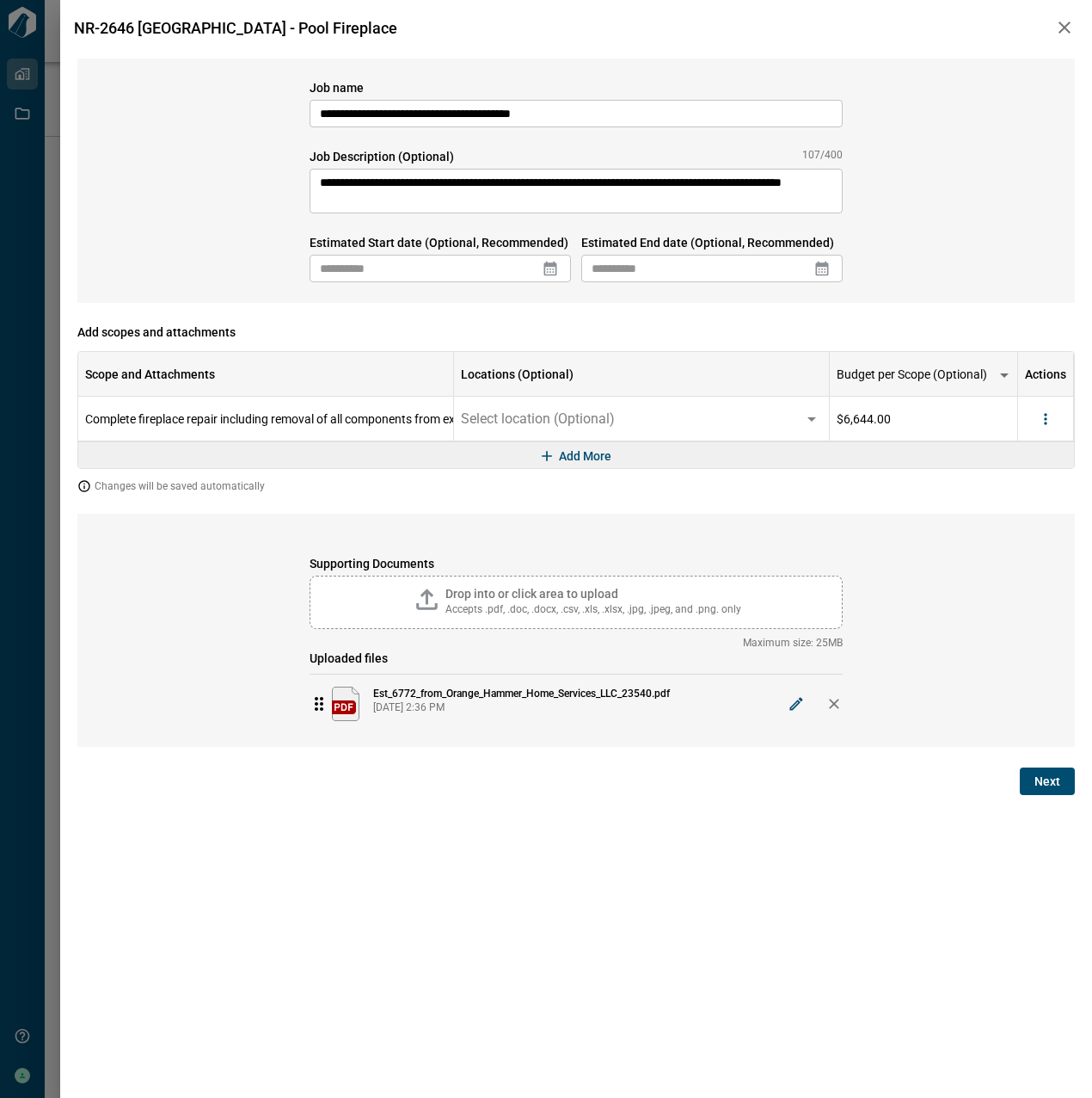
click at [557, 267] on icon at bounding box center [550, 268] width 17 height 17
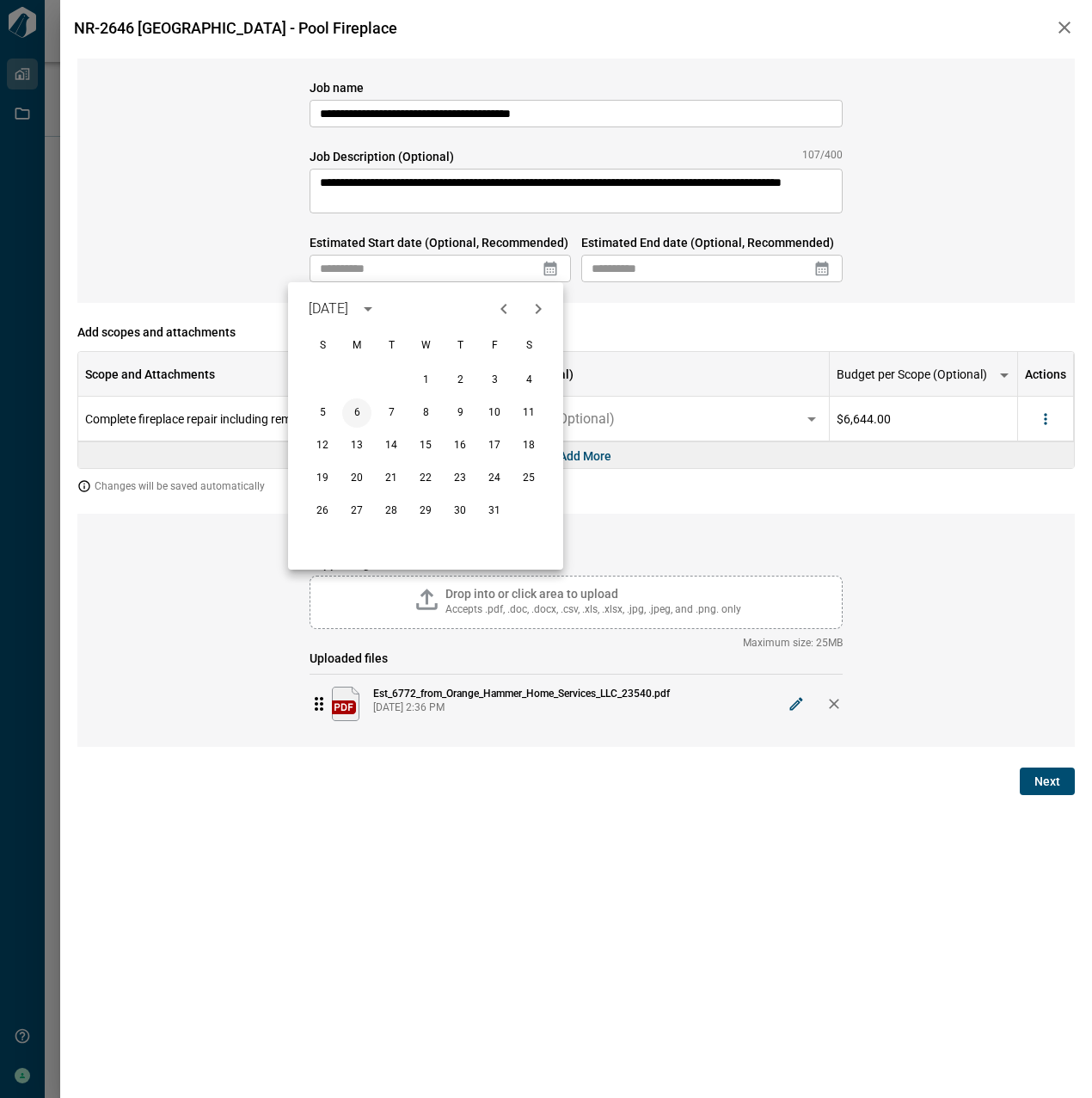
click at [355, 411] on button "6" at bounding box center [357, 413] width 31 height 31
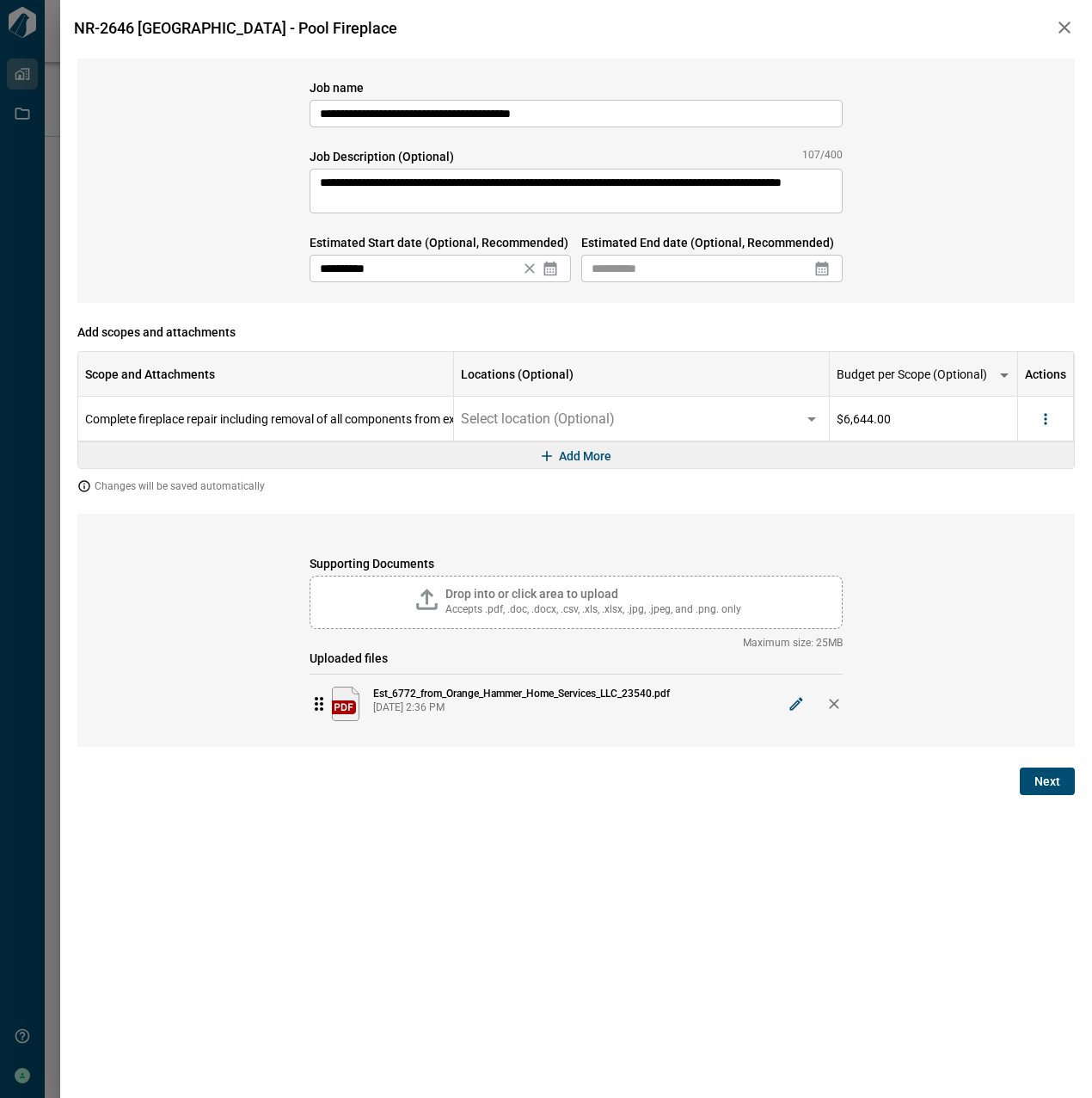
type input "**********"
click at [824, 263] on icon at bounding box center [822, 268] width 17 height 17
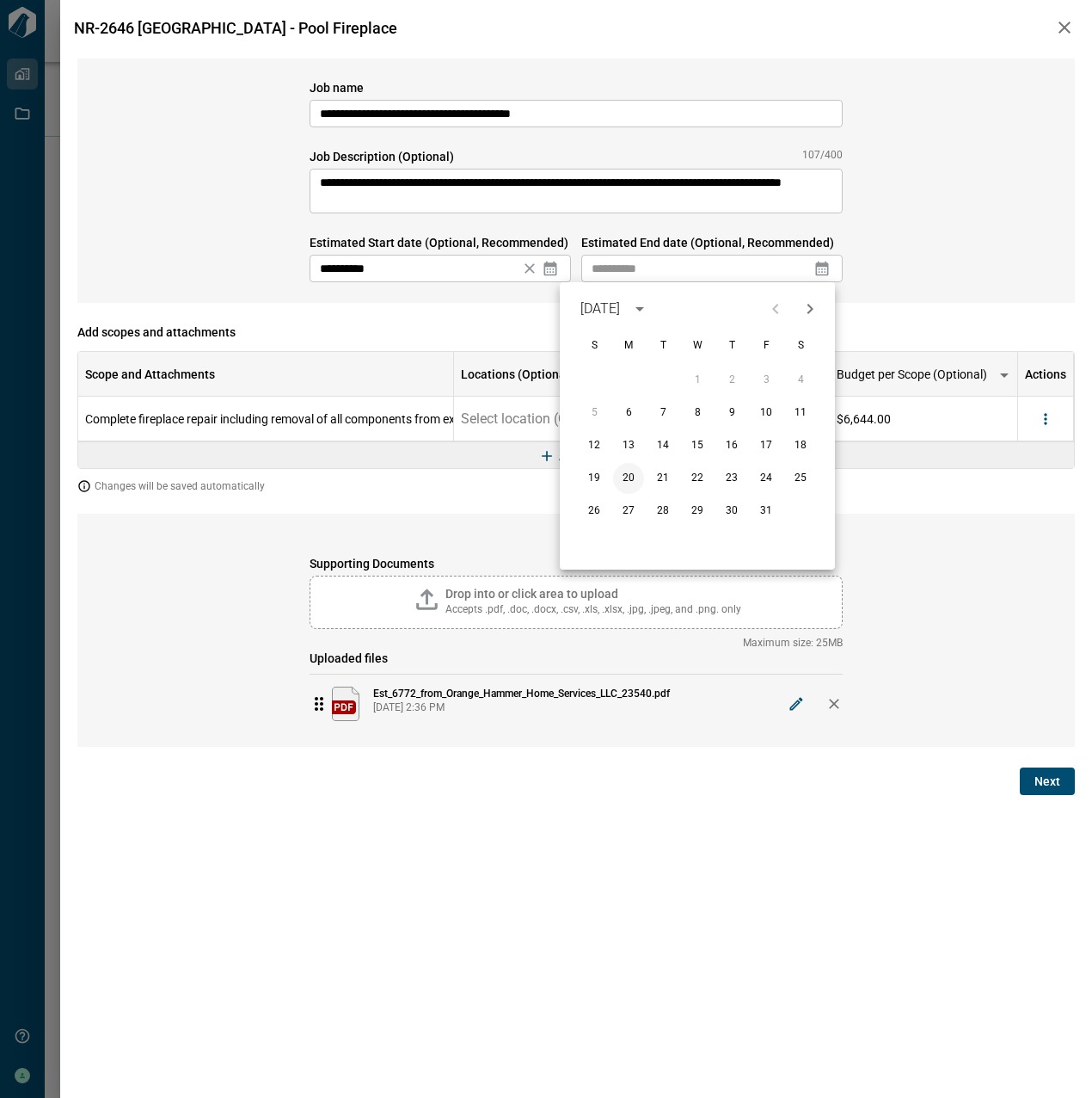
click at [619, 483] on button "20" at bounding box center [629, 479] width 31 height 31
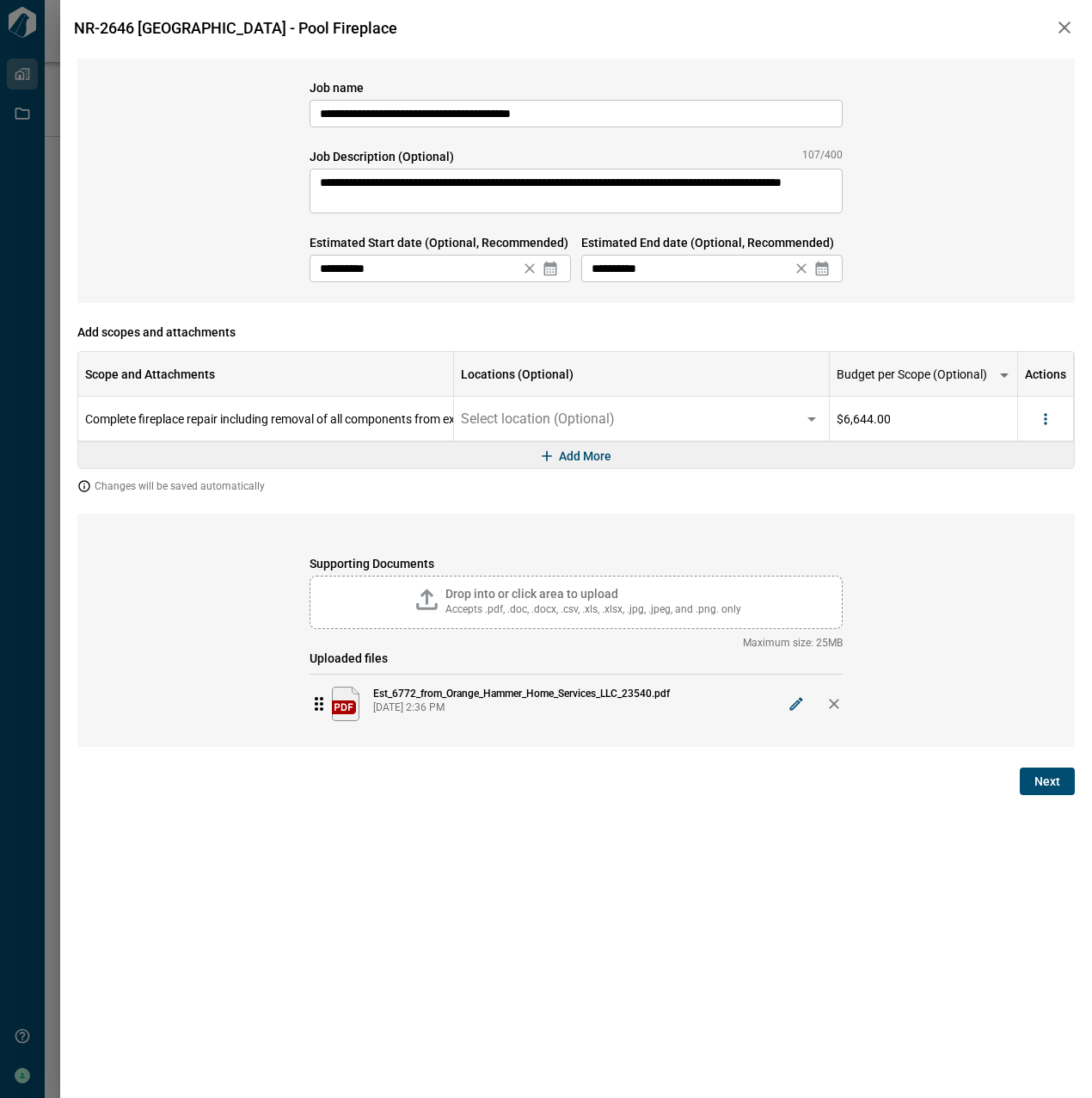
type input "**********"
click at [1046, 788] on span "Next" at bounding box center [1047, 781] width 26 height 17
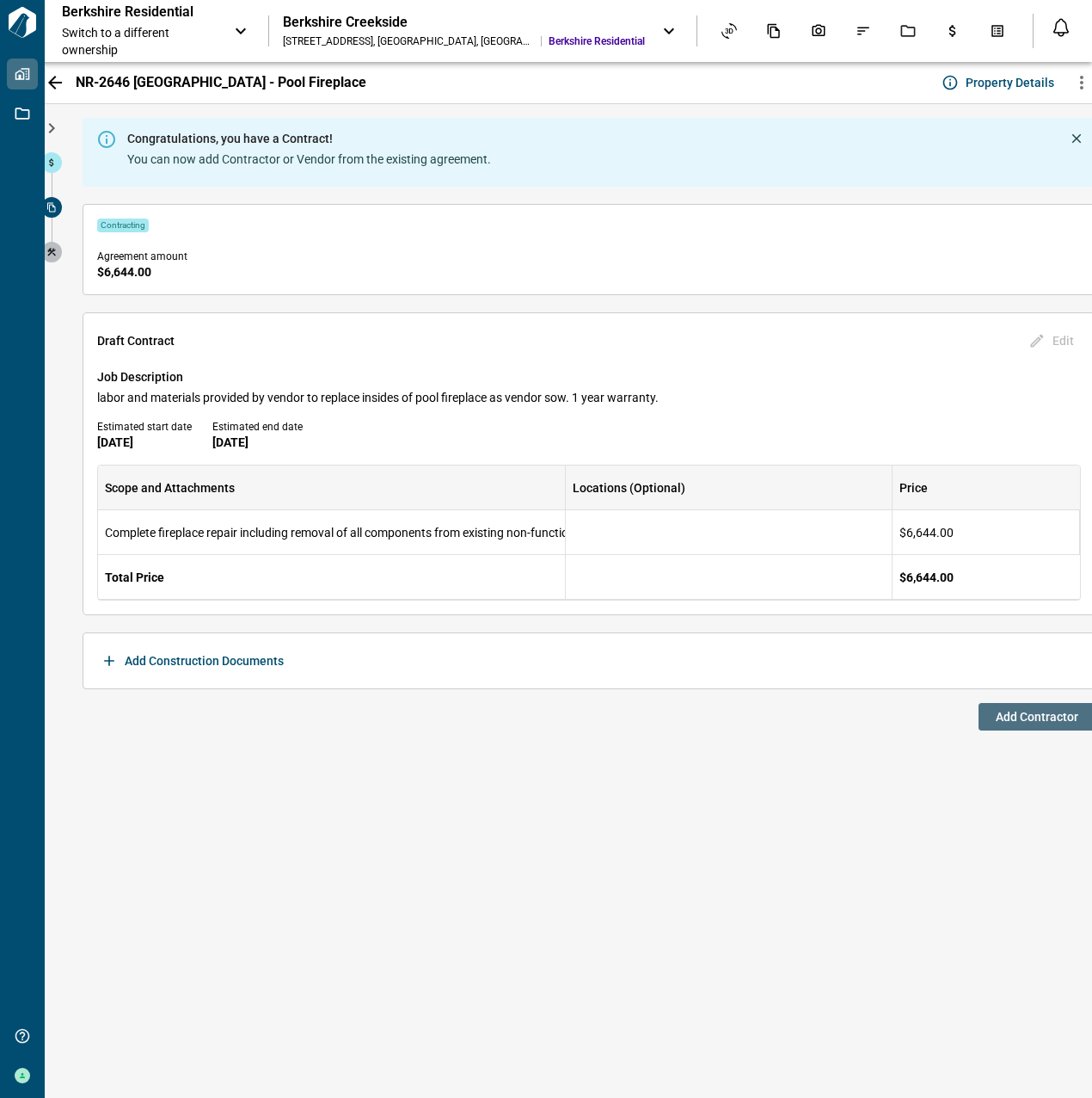
click at [1044, 724] on span "Add Contractor" at bounding box center [1037, 716] width 83 height 17
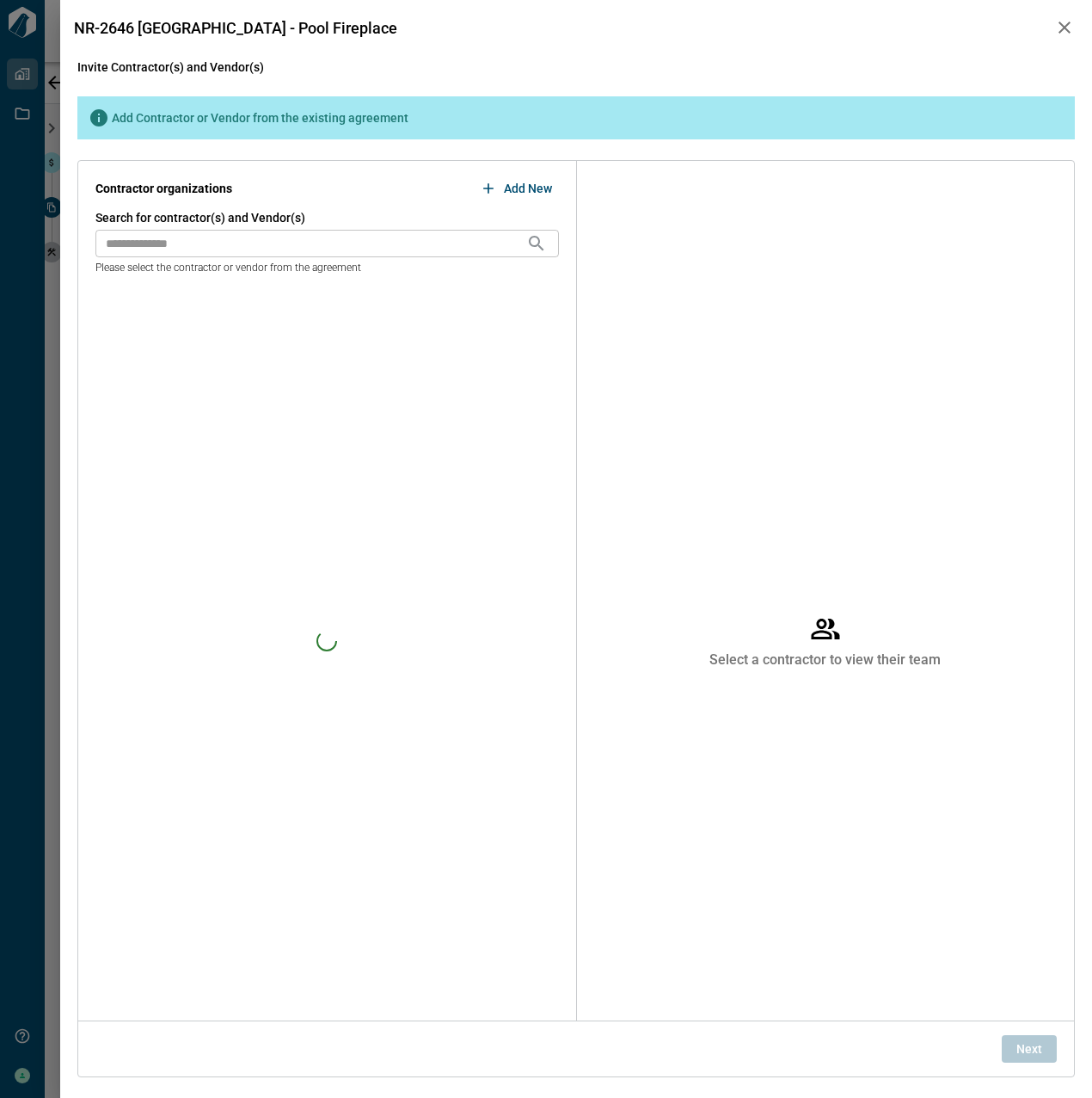
click at [261, 227] on div "Search for contractor(s) and Vendor(s) ​ Please select the contractor or vendor…" at bounding box center [327, 241] width 464 height 65
click at [260, 239] on input "text" at bounding box center [311, 243] width 431 height 28
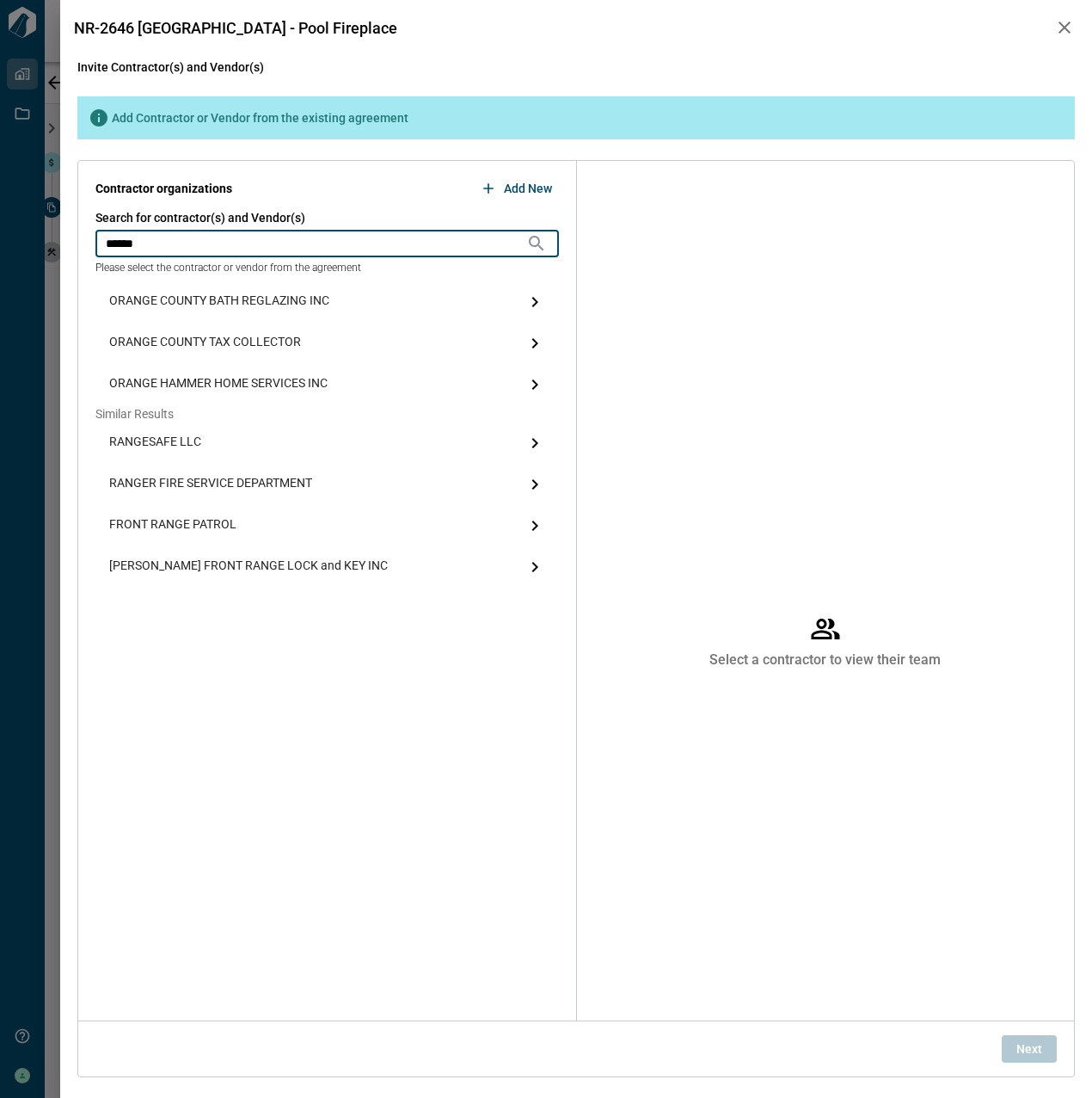
type input "******"
click at [270, 385] on span "ORANGE HAMMER HOME SERVICES INC" at bounding box center [218, 384] width 218 height 21
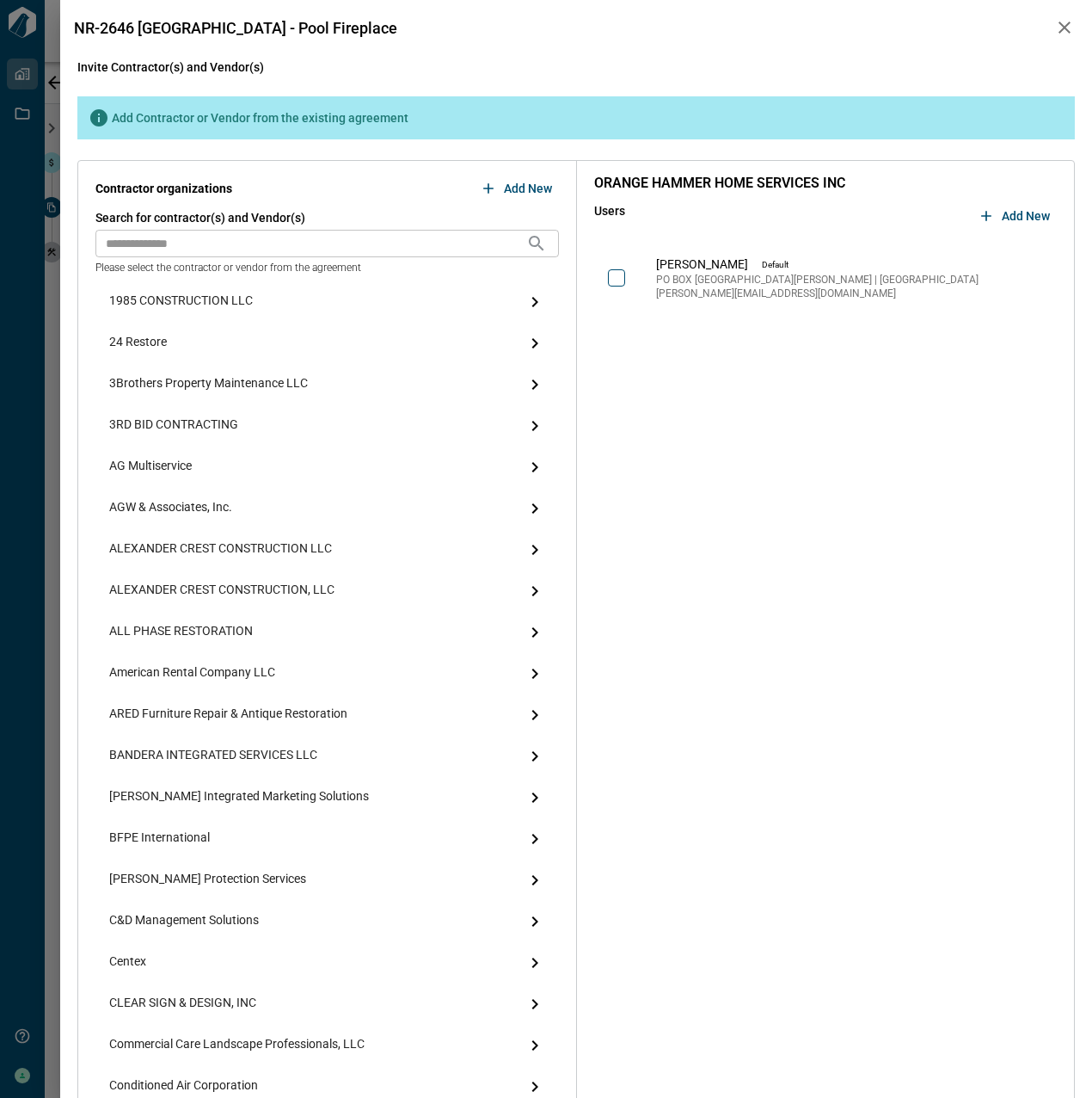
click at [633, 286] on div "[PERSON_NAME] Default PO BOX [GEOGRAPHIC_DATA][PERSON_NAME] | [GEOGRAPHIC_DATA]…" at bounding box center [826, 278] width 464 height 62
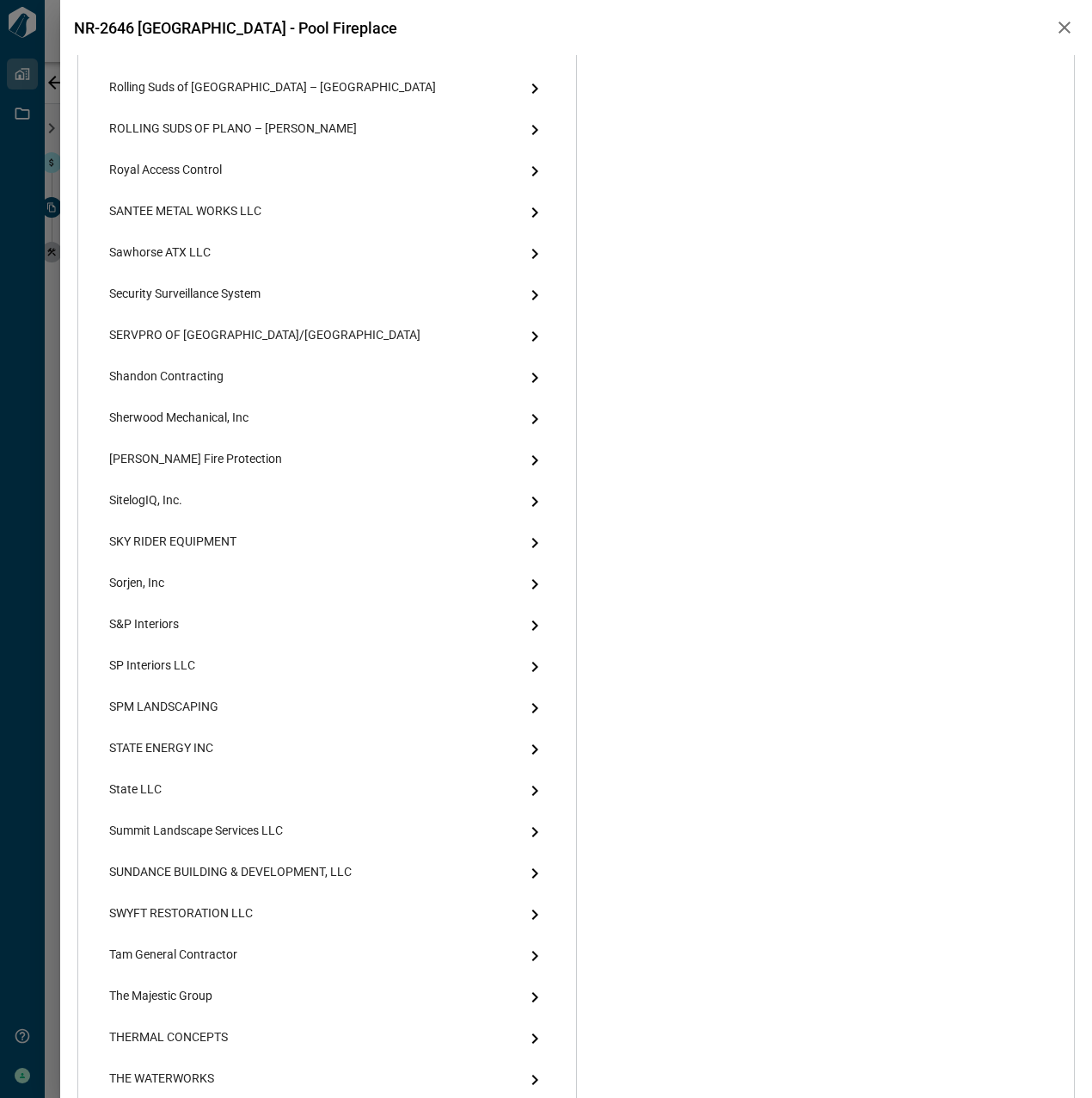
scroll to position [4072, 0]
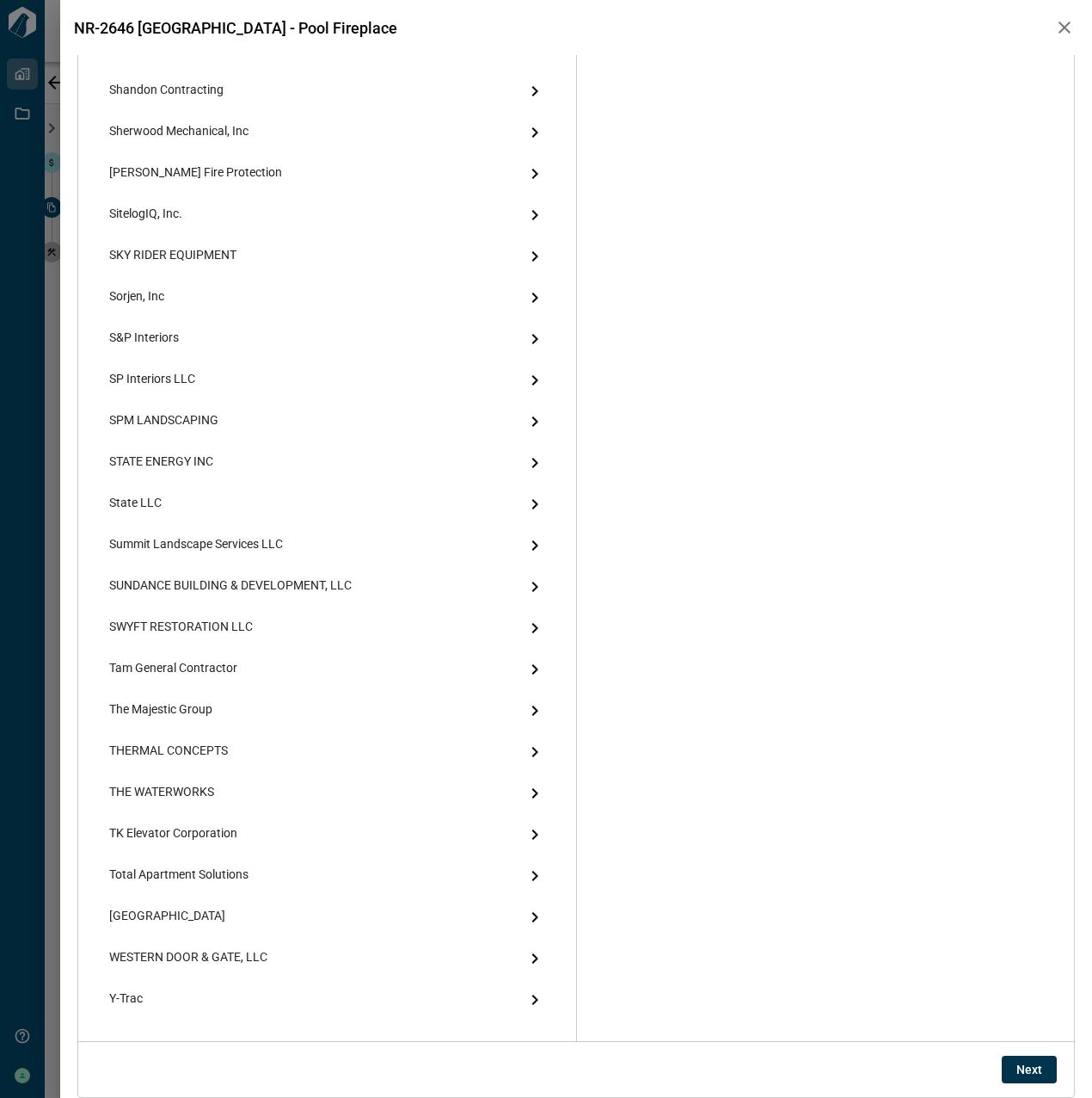
click at [1021, 1064] on span "Next" at bounding box center [1030, 1069] width 26 height 17
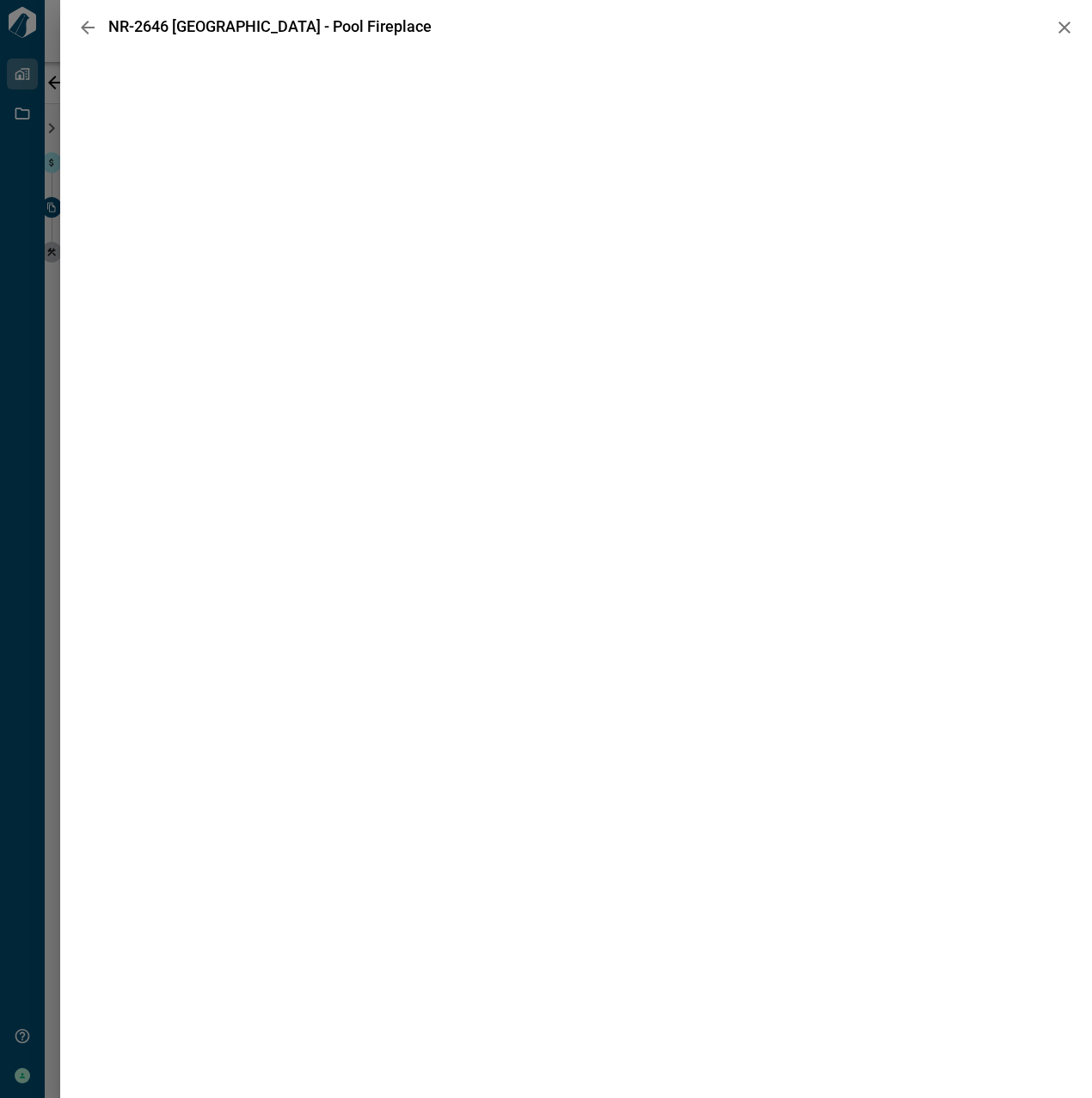
scroll to position [0, 0]
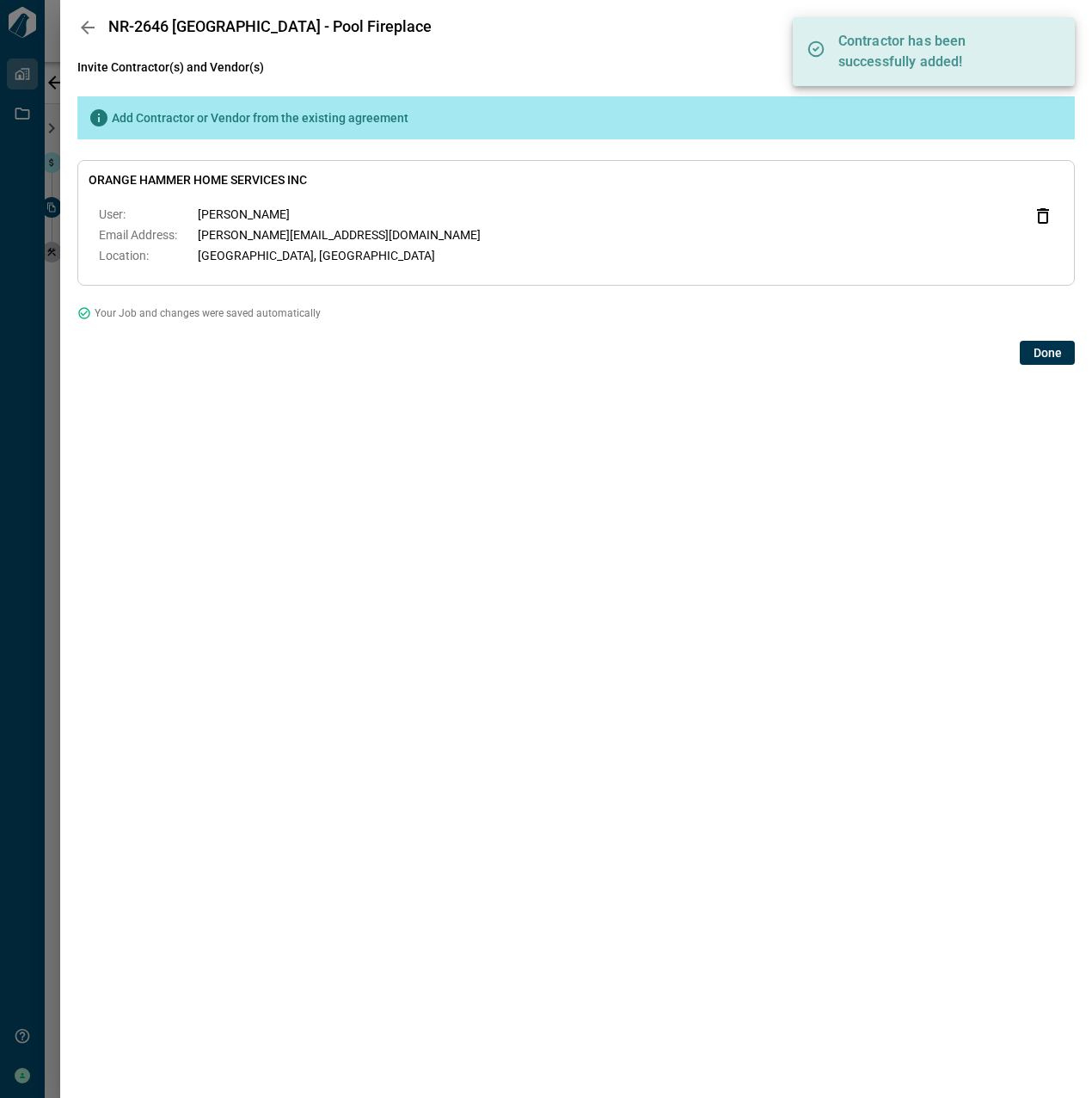
click at [1053, 355] on span "Done" at bounding box center [1047, 352] width 28 height 17
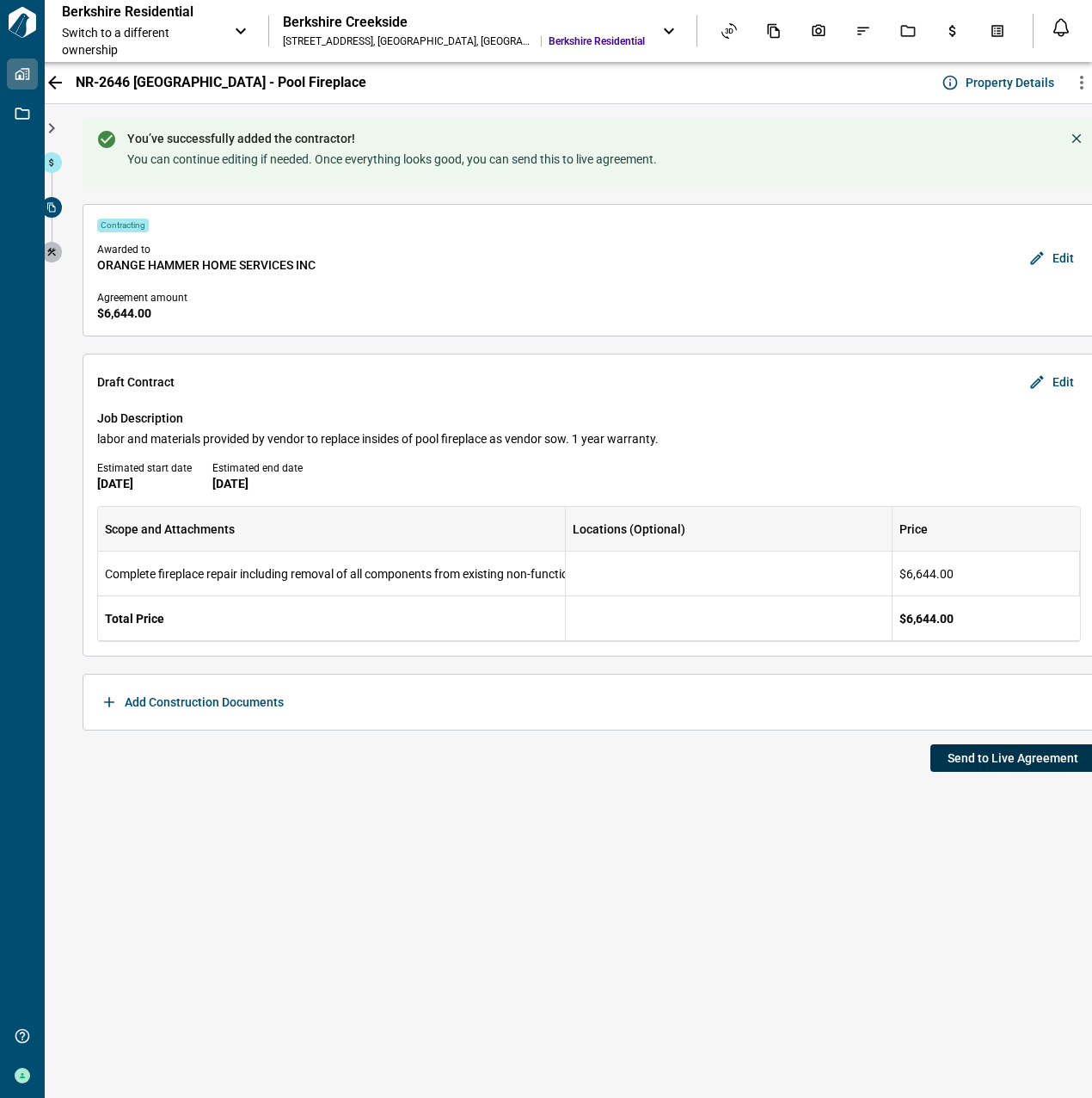
click at [994, 762] on span "Send to Live Agreement" at bounding box center [1013, 758] width 131 height 17
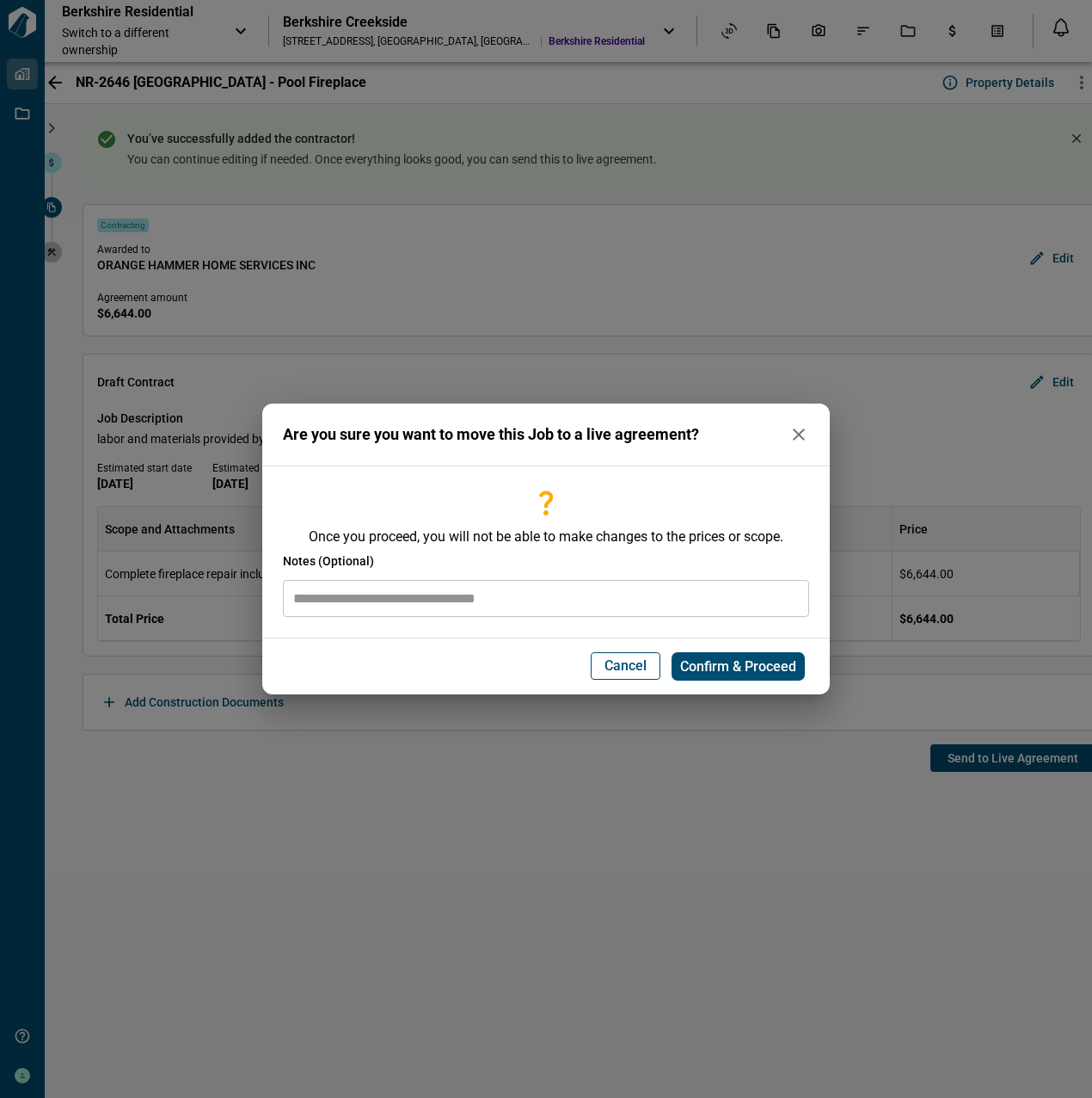
click at [397, 610] on input "text" at bounding box center [546, 598] width 526 height 37
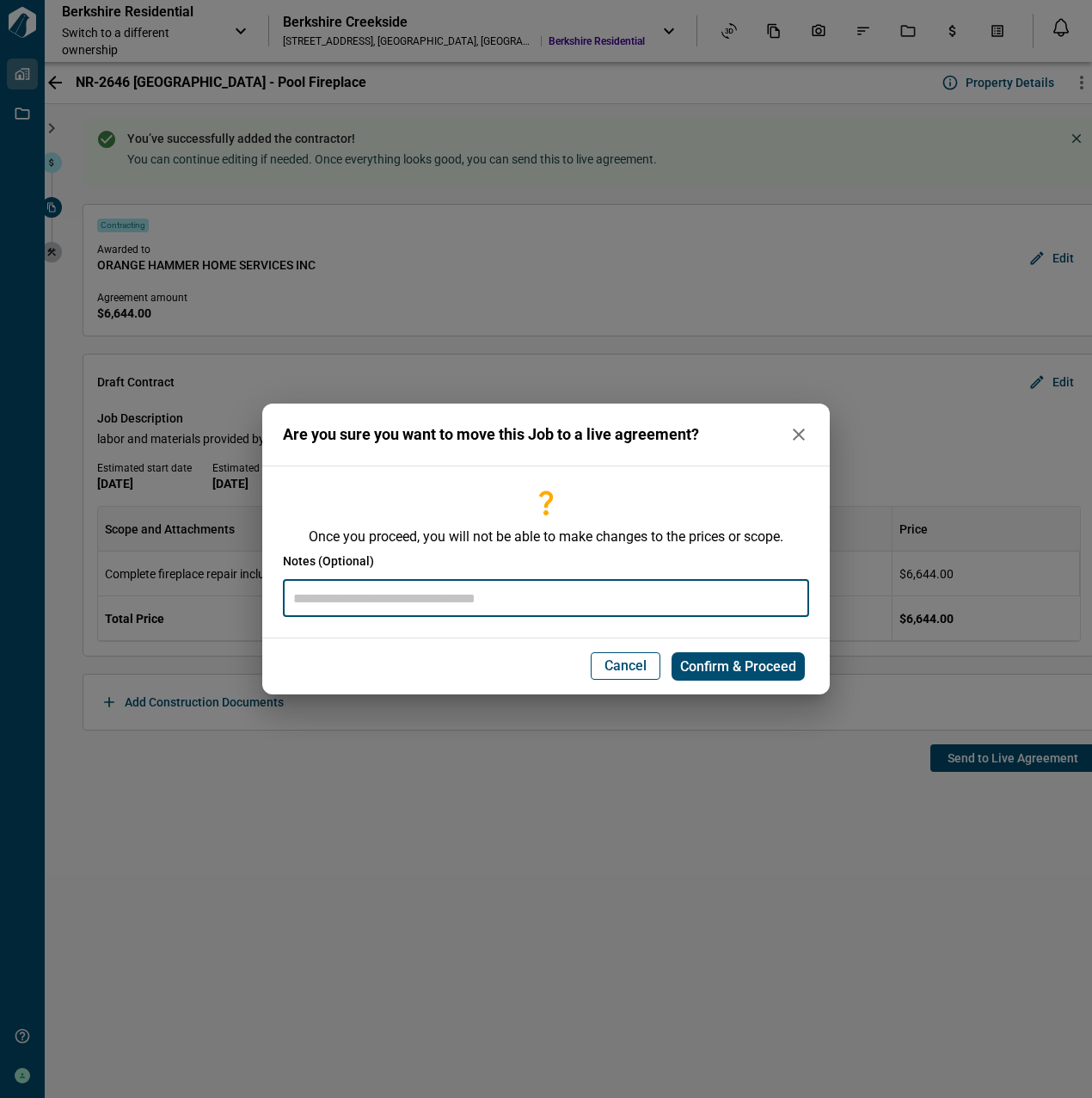
paste input "**********"
type input "**********"
click at [728, 670] on span "Confirm & Proceed" at bounding box center [738, 666] width 116 height 17
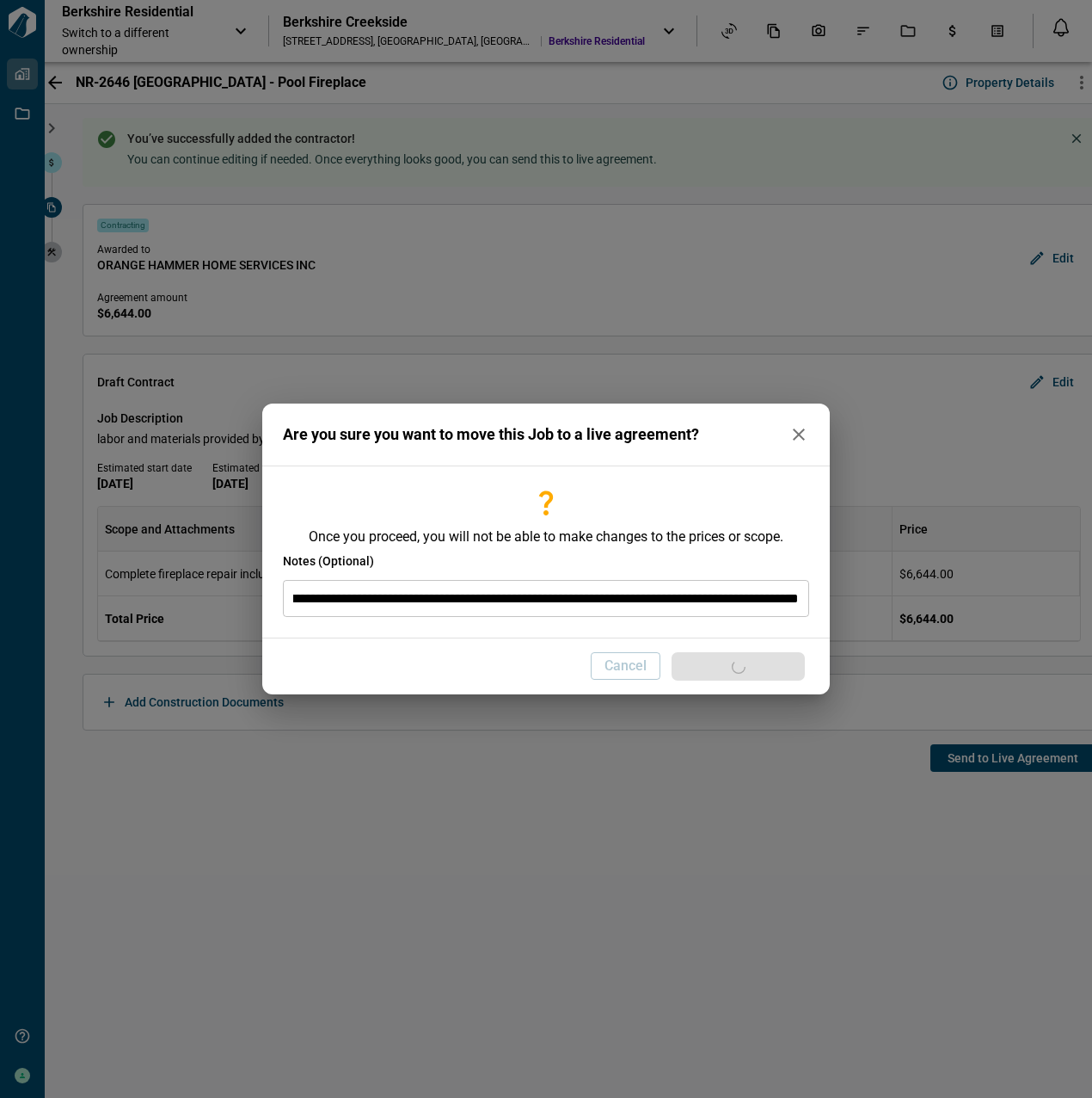
scroll to position [0, 0]
